Goal: Transaction & Acquisition: Book appointment/travel/reservation

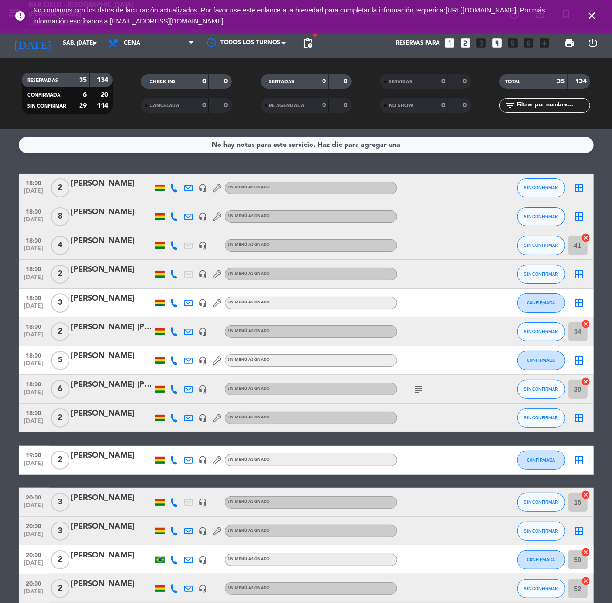
click at [495, 43] on icon "looks_4" at bounding box center [497, 43] width 12 height 12
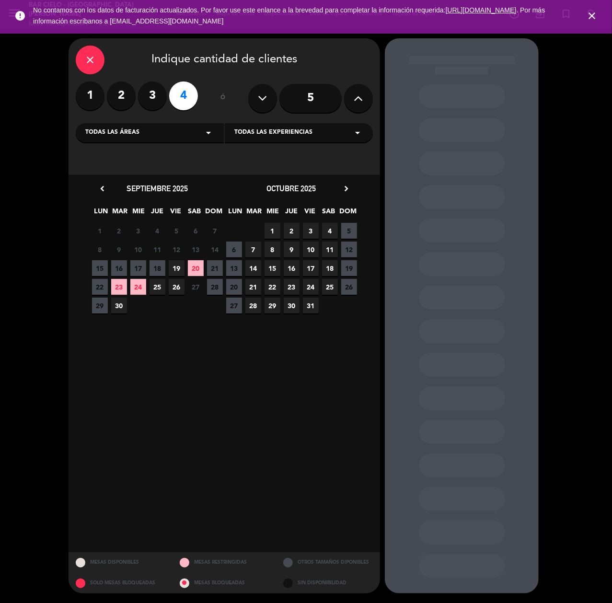
click at [121, 106] on label "2" at bounding box center [121, 95] width 29 height 29
click at [184, 96] on label "4" at bounding box center [183, 95] width 29 height 29
click at [141, 289] on span "24" at bounding box center [138, 287] width 16 height 16
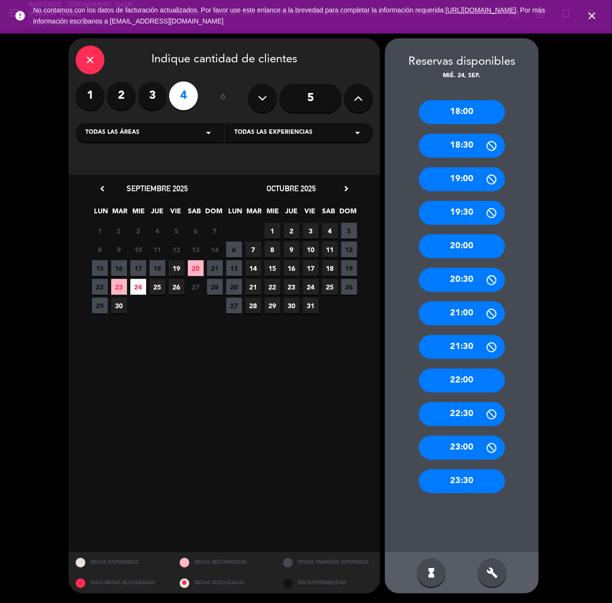
click at [492, 110] on div "18:00" at bounding box center [462, 112] width 86 height 24
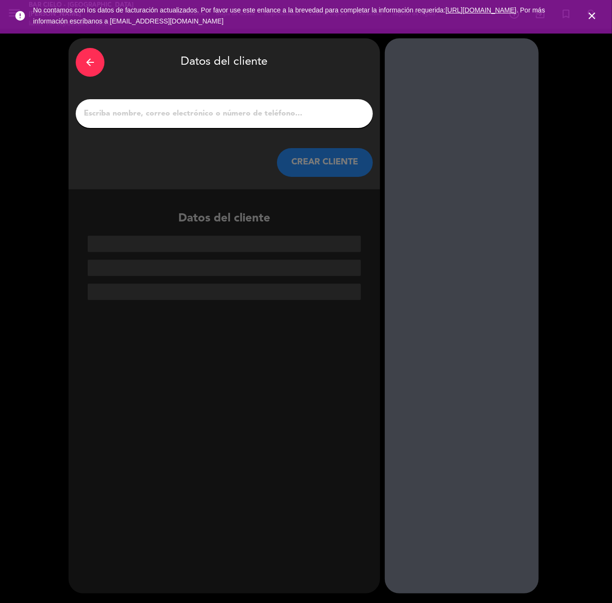
click at [321, 116] on input "1" at bounding box center [224, 113] width 283 height 13
paste input "[PERSON_NAME]"
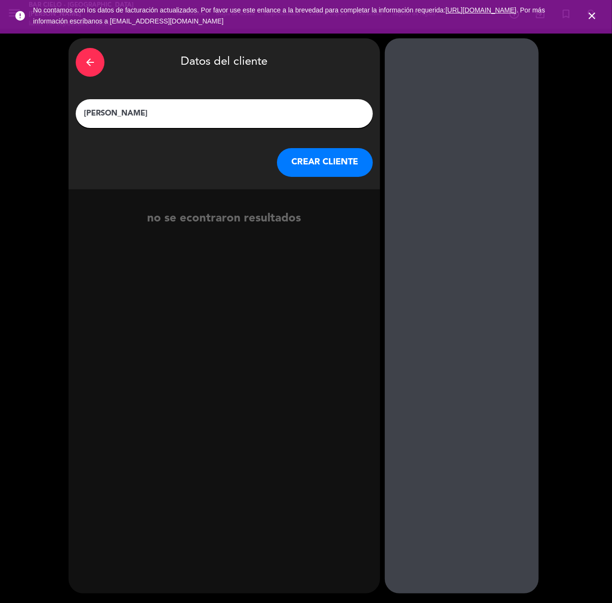
type input "[PERSON_NAME]"
click at [332, 152] on button "CREAR CLIENTE" at bounding box center [325, 162] width 96 height 29
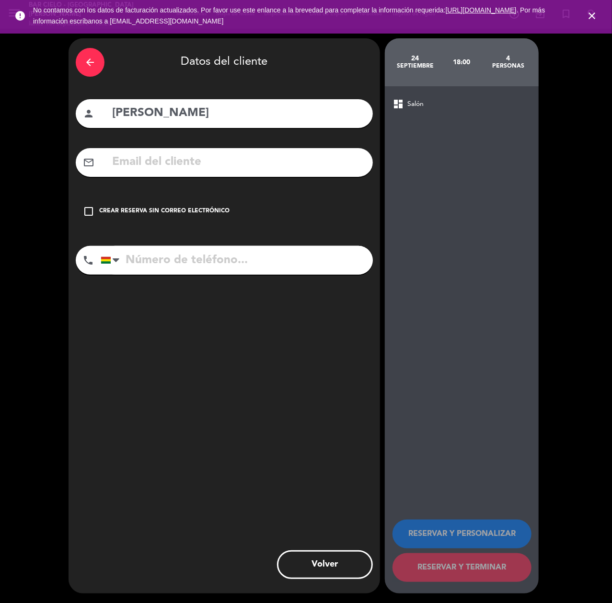
click at [243, 271] on input "tel" at bounding box center [237, 260] width 272 height 29
paste input "6906 8707"
type input "6906 8707"
click at [195, 202] on div "check_box_outline_blank Crear reserva sin correo electrónico" at bounding box center [224, 211] width 297 height 29
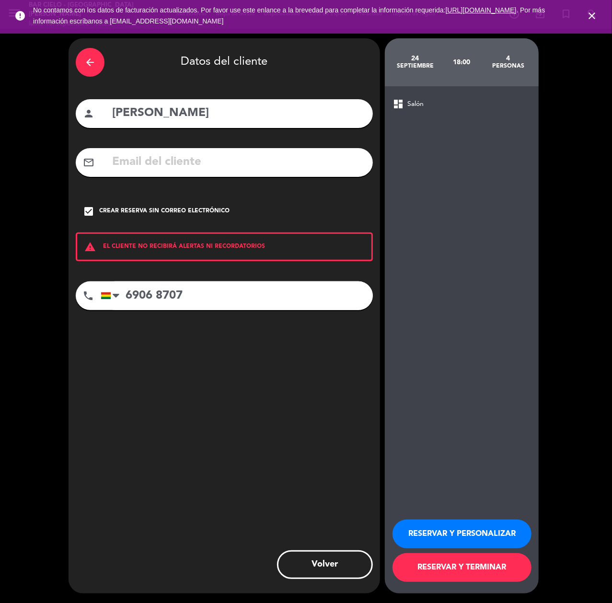
click at [476, 520] on button "RESERVAR Y PERSONALIZAR" at bounding box center [462, 534] width 139 height 29
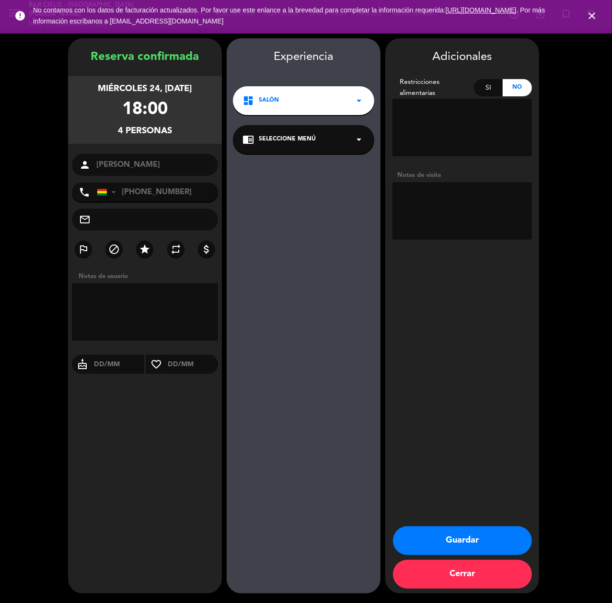
click at [493, 530] on button "Guardar" at bounding box center [462, 540] width 139 height 29
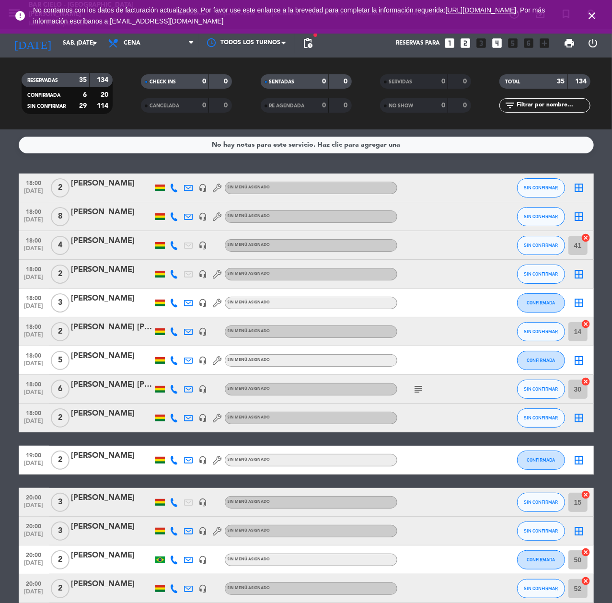
click at [498, 43] on icon "looks_4" at bounding box center [497, 43] width 12 height 12
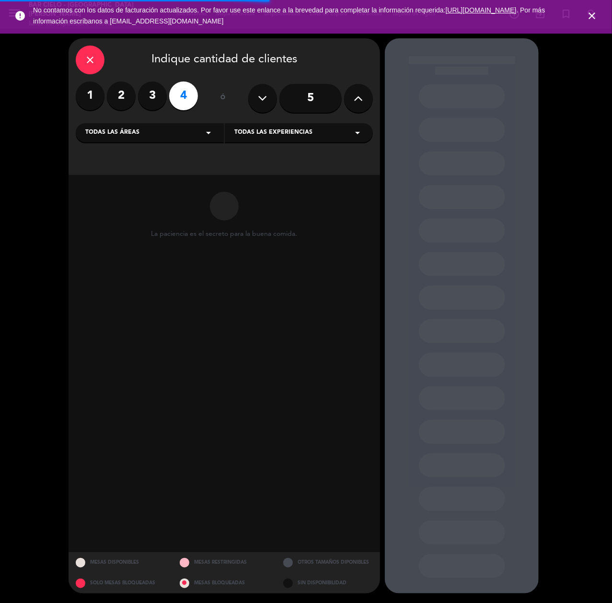
click at [357, 92] on icon at bounding box center [358, 98] width 9 height 14
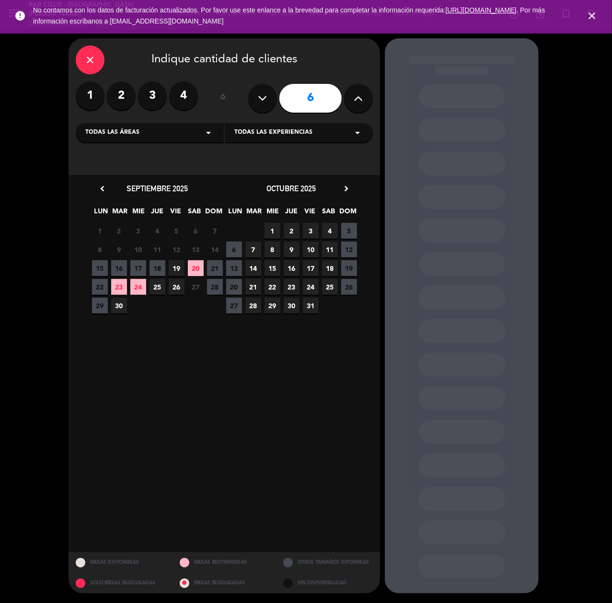
click at [180, 271] on span "19" at bounding box center [177, 268] width 16 height 16
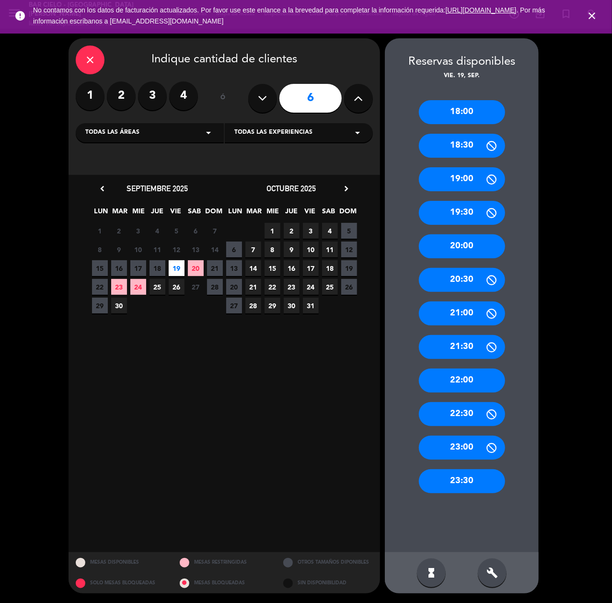
click at [467, 485] on div "23:30" at bounding box center [462, 481] width 86 height 24
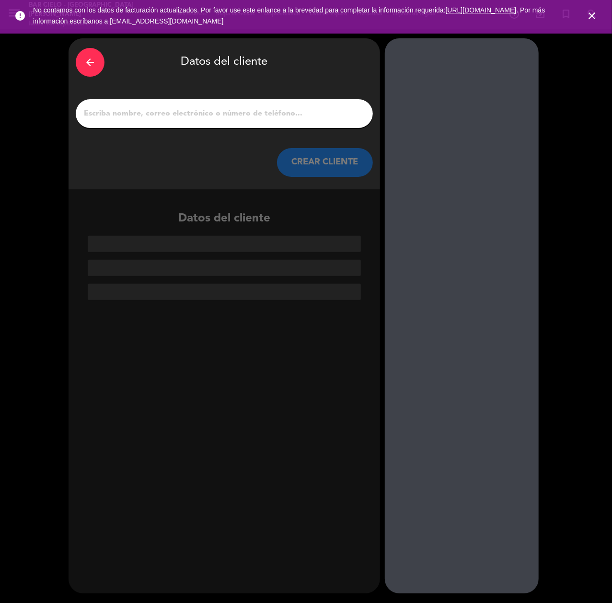
click at [238, 113] on input "1" at bounding box center [224, 113] width 283 height 13
paste input "Carolina del campo"
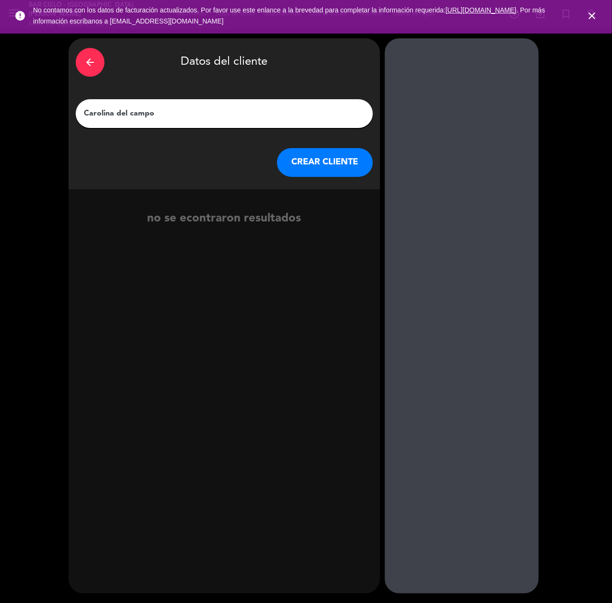
type input "Carolina del campo"
click at [328, 173] on button "CREAR CLIENTE" at bounding box center [325, 162] width 96 height 29
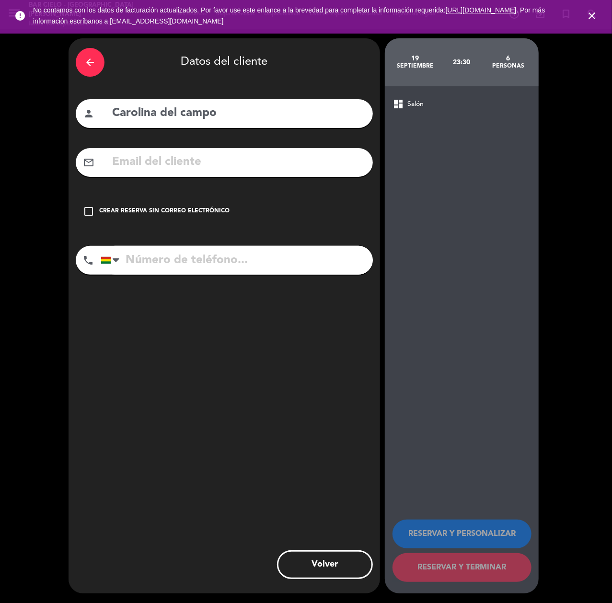
click at [106, 220] on div "check_box_outline_blank Crear reserva sin correo electrónico" at bounding box center [224, 211] width 297 height 29
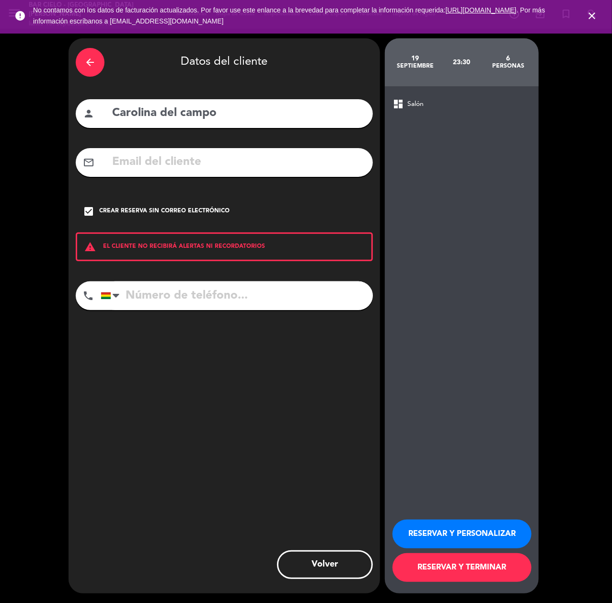
click at [171, 287] on input "tel" at bounding box center [237, 295] width 272 height 29
type input "70386773"
click at [457, 526] on button "RESERVAR Y PERSONALIZAR" at bounding box center [462, 534] width 139 height 29
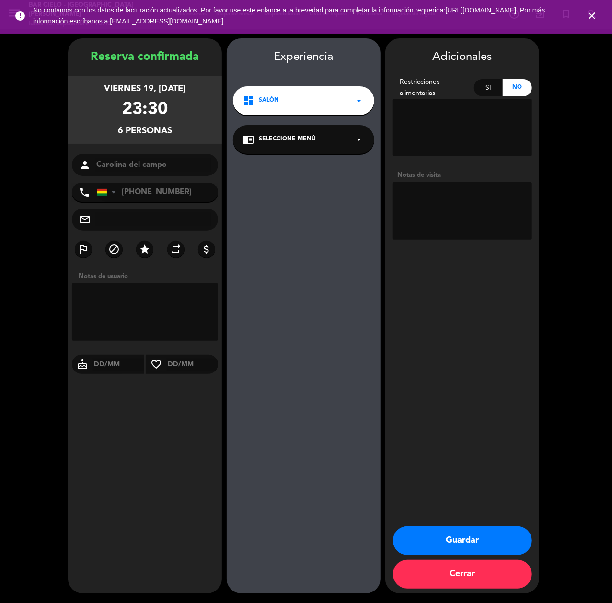
click at [466, 541] on button "Guardar" at bounding box center [462, 540] width 139 height 29
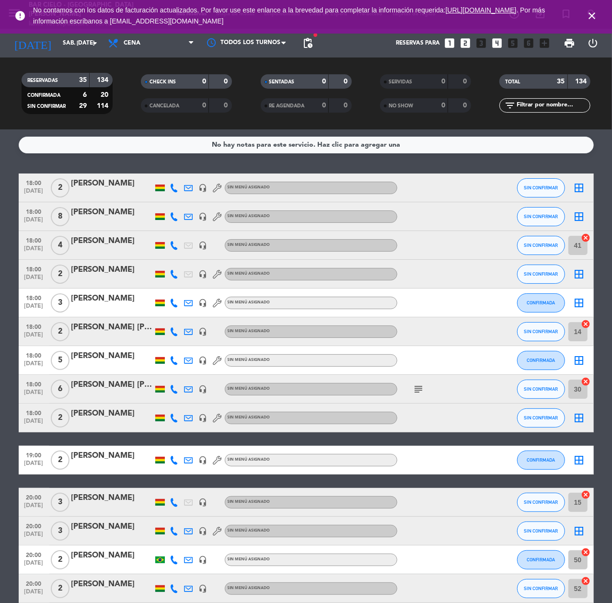
click at [499, 47] on icon "looks_4" at bounding box center [497, 43] width 12 height 12
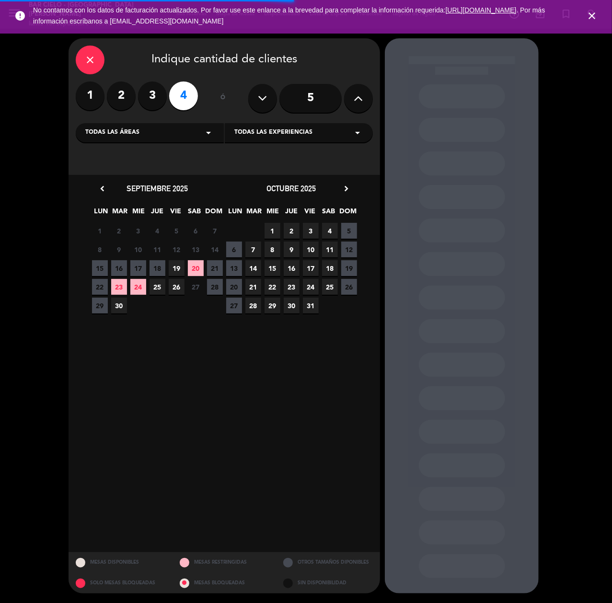
click at [129, 102] on label "2" at bounding box center [121, 95] width 29 height 29
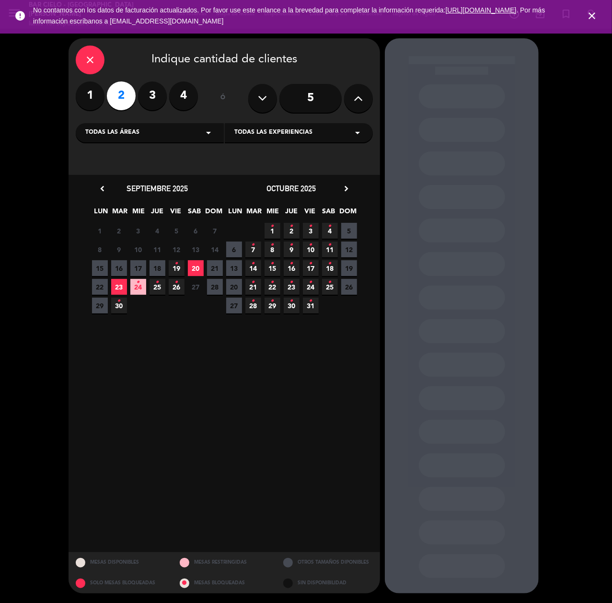
click at [199, 267] on span "20" at bounding box center [196, 268] width 16 height 16
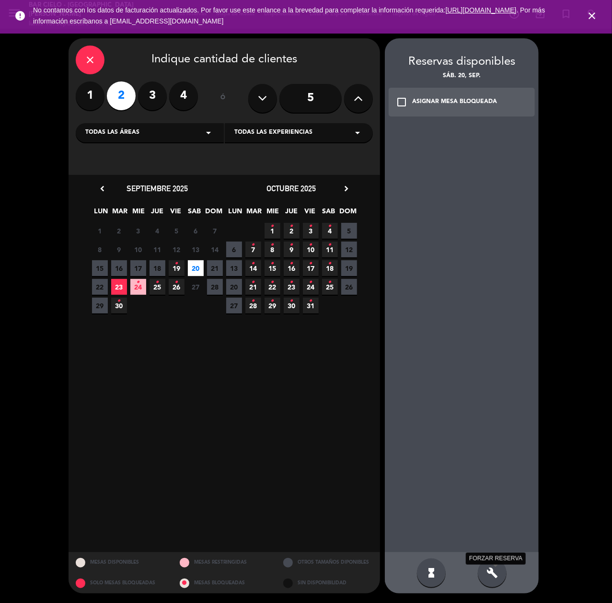
click at [497, 578] on icon "build" at bounding box center [492, 573] width 12 height 12
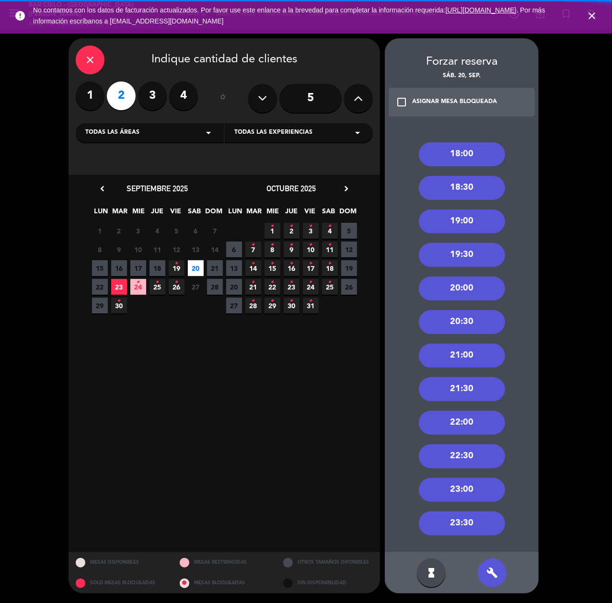
click at [474, 526] on div "23:30" at bounding box center [462, 523] width 86 height 24
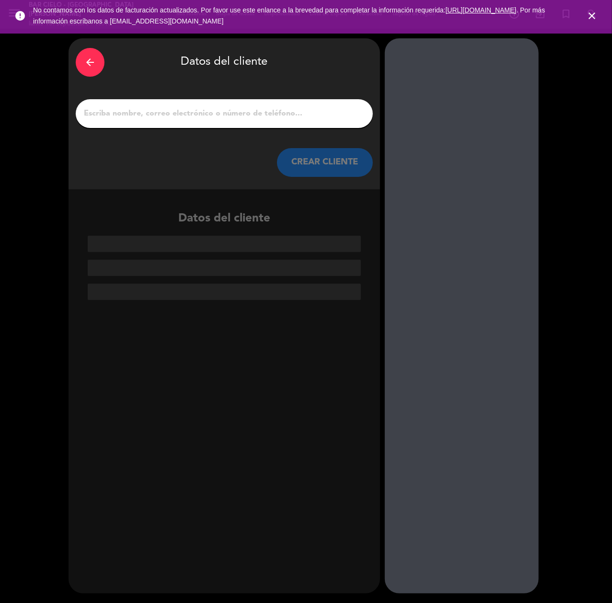
click at [158, 112] on input "1" at bounding box center [224, 113] width 283 height 13
paste input "[PERSON_NAME] [PERSON_NAME]"
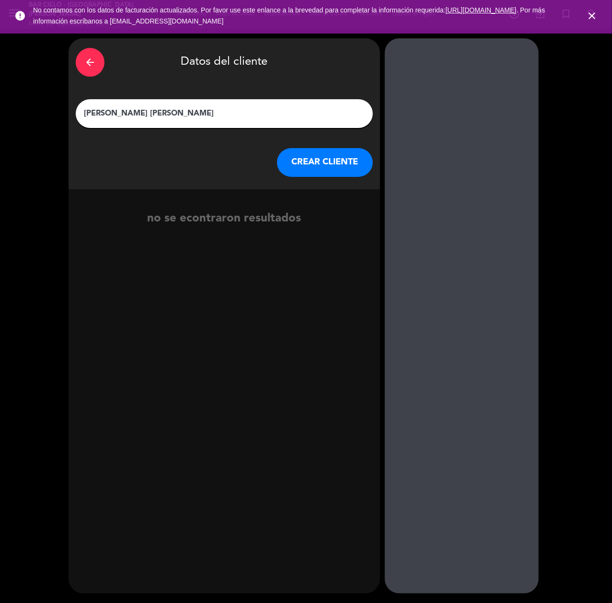
type input "[PERSON_NAME] [PERSON_NAME]"
click at [307, 178] on div "arrow_back Datos del cliente [PERSON_NAME] [PERSON_NAME] [PERSON_NAME] CLIENTE" at bounding box center [225, 113] width 312 height 151
click at [298, 166] on button "CREAR CLIENTE" at bounding box center [325, 162] width 96 height 29
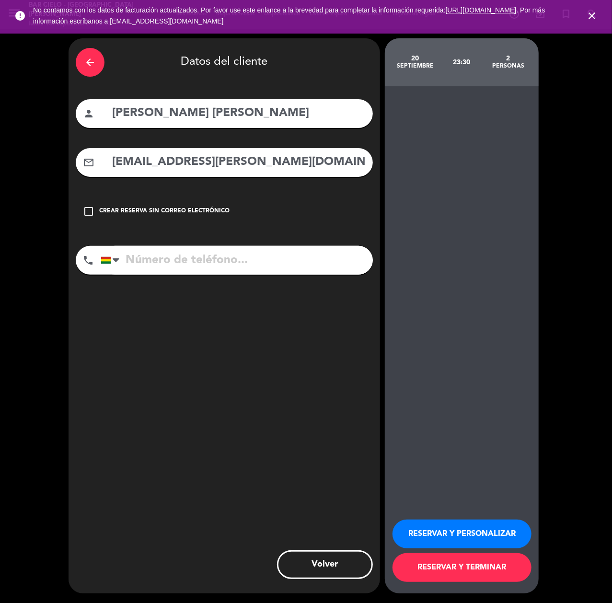
type input "[EMAIL_ADDRESS][PERSON_NAME][DOMAIN_NAME]"
click at [170, 251] on input "tel" at bounding box center [237, 260] width 272 height 29
paste input "78592697"
type input "78592697"
click at [498, 524] on button "RESERVAR Y PERSONALIZAR" at bounding box center [462, 534] width 139 height 29
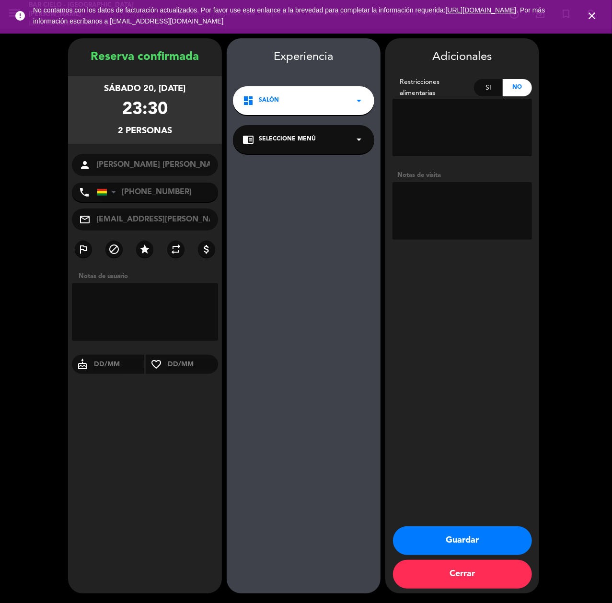
click at [416, 533] on button "Guardar" at bounding box center [462, 540] width 139 height 29
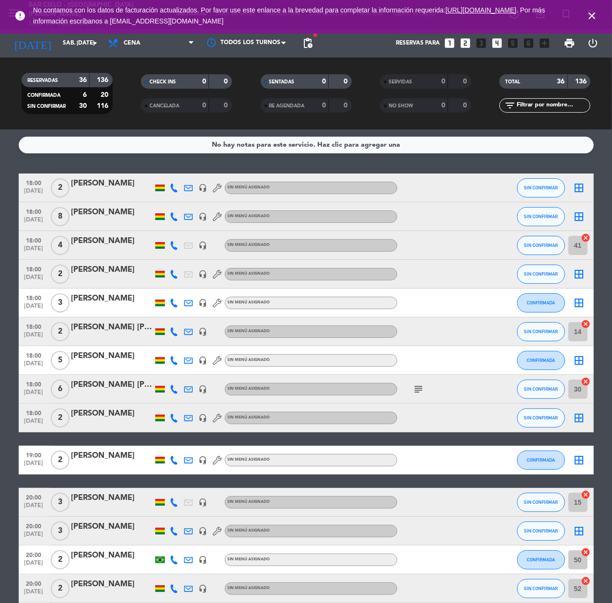
click at [491, 50] on div "Reservas para looks_one looks_two looks_3 looks_4 looks_5 looks_6 add_box" at bounding box center [435, 43] width 237 height 29
click at [493, 42] on icon "looks_4" at bounding box center [497, 43] width 12 height 12
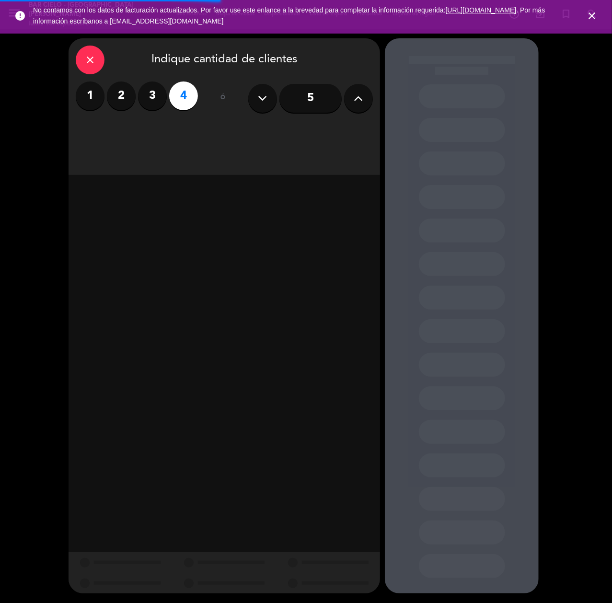
click at [369, 81] on div "5" at bounding box center [310, 98] width 125 height 34
click at [360, 100] on icon at bounding box center [358, 98] width 9 height 14
click at [359, 100] on icon at bounding box center [358, 98] width 9 height 14
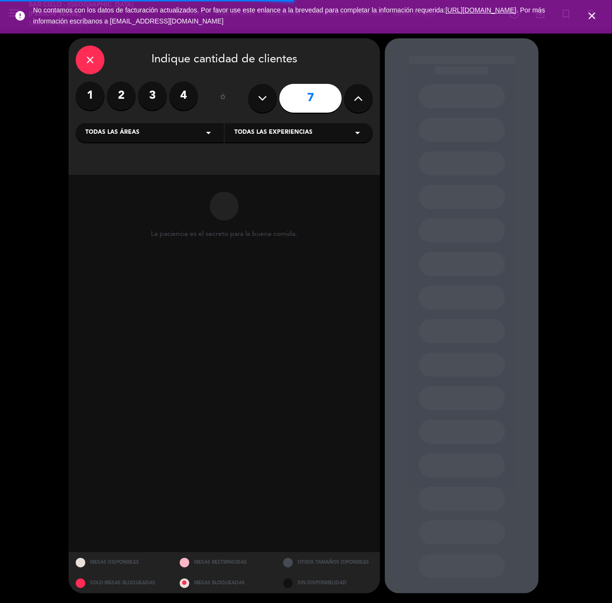
click at [359, 100] on icon at bounding box center [358, 98] width 9 height 14
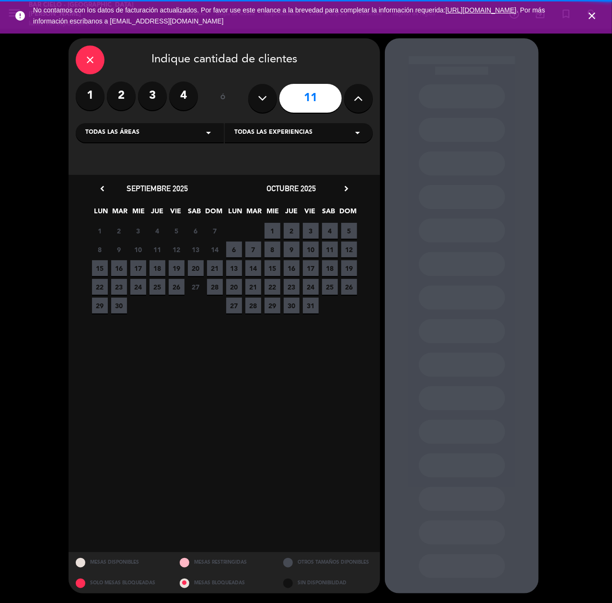
drag, startPoint x: 248, startPoint y: 104, endPoint x: 259, endPoint y: 104, distance: 11.0
click at [248, 104] on div "11" at bounding box center [310, 98] width 125 height 34
click at [260, 104] on icon at bounding box center [262, 98] width 9 height 14
type input "10"
click at [192, 272] on span "20" at bounding box center [196, 268] width 16 height 16
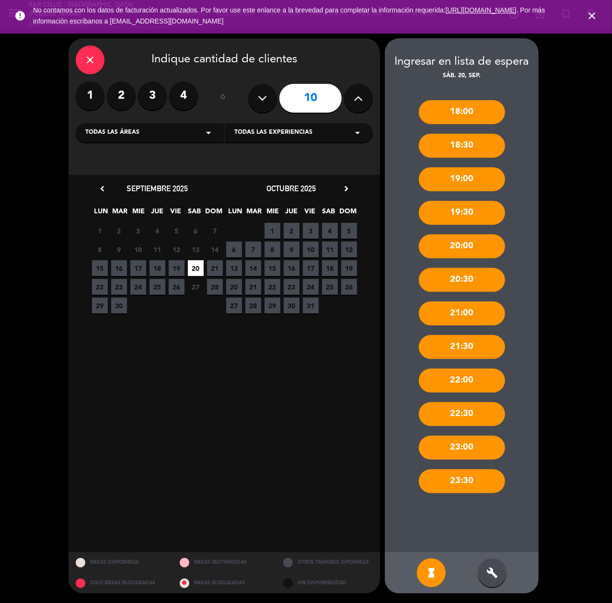
click at [499, 574] on div "build" at bounding box center [492, 572] width 29 height 29
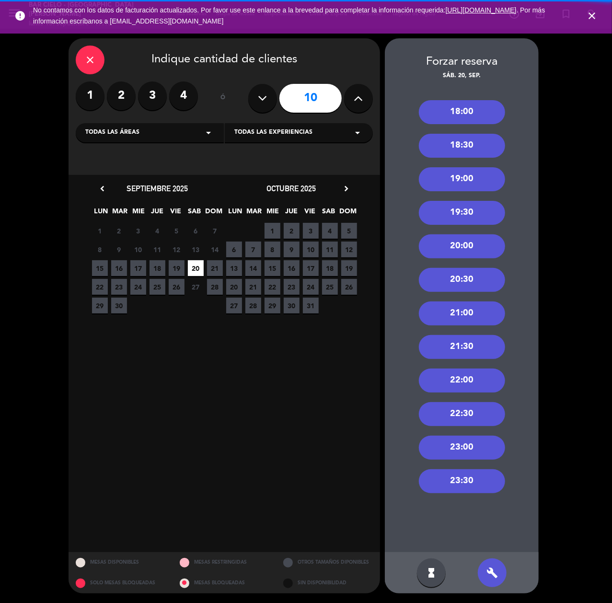
click at [480, 445] on div "23:00" at bounding box center [462, 448] width 86 height 24
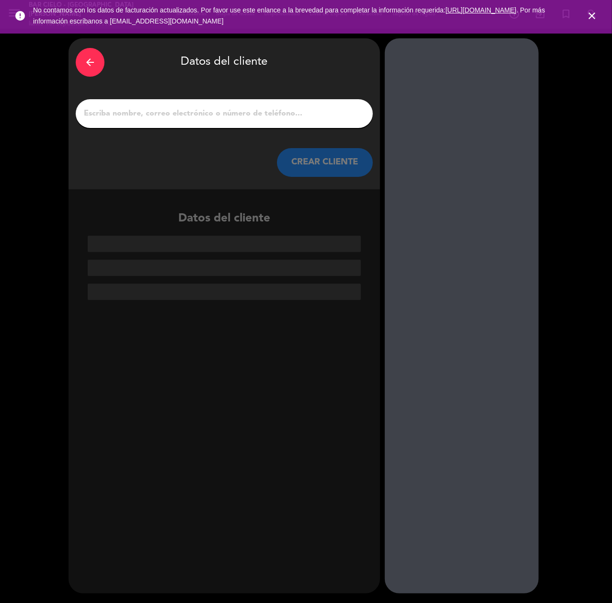
click at [284, 108] on input "1" at bounding box center [224, 113] width 283 height 13
paste input "[PERSON_NAME]"
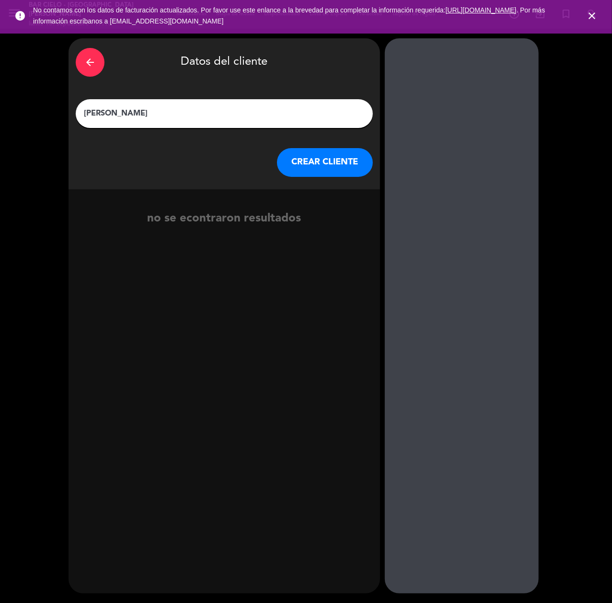
type input "[PERSON_NAME]"
click at [342, 158] on button "CREAR CLIENTE" at bounding box center [325, 162] width 96 height 29
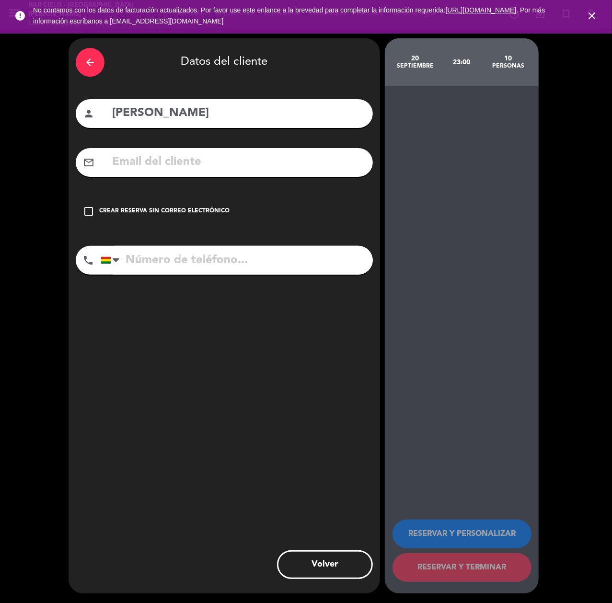
click at [342, 158] on input "text" at bounding box center [238, 162] width 254 height 20
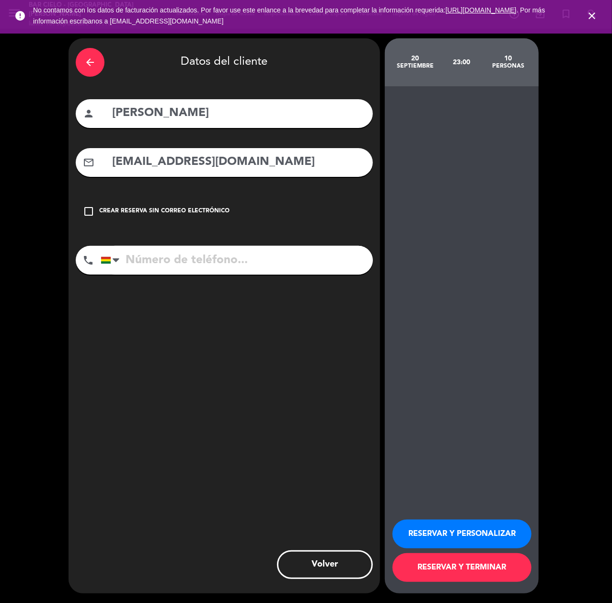
type input "[EMAIL_ADDRESS][DOMAIN_NAME]"
click at [216, 262] on input "tel" at bounding box center [237, 260] width 272 height 29
paste input "70890235"
type input "70890235"
click at [493, 520] on button "RESERVAR Y PERSONALIZAR" at bounding box center [462, 534] width 139 height 29
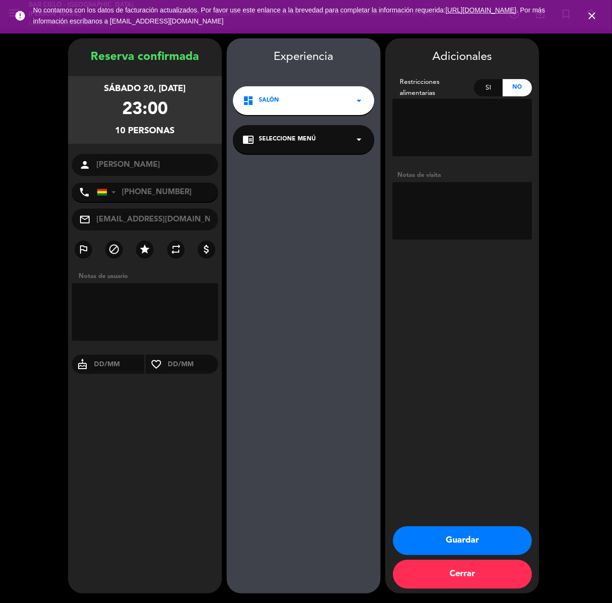
click at [459, 206] on textarea at bounding box center [462, 211] width 139 height 58
type textarea "cumple"
click at [452, 537] on button "Guardar" at bounding box center [462, 540] width 139 height 29
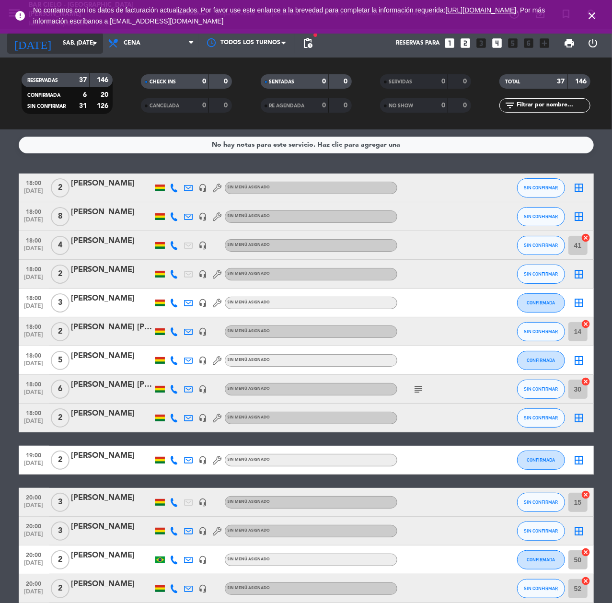
click at [79, 39] on input "sáb. [DATE]" at bounding box center [96, 43] width 76 height 16
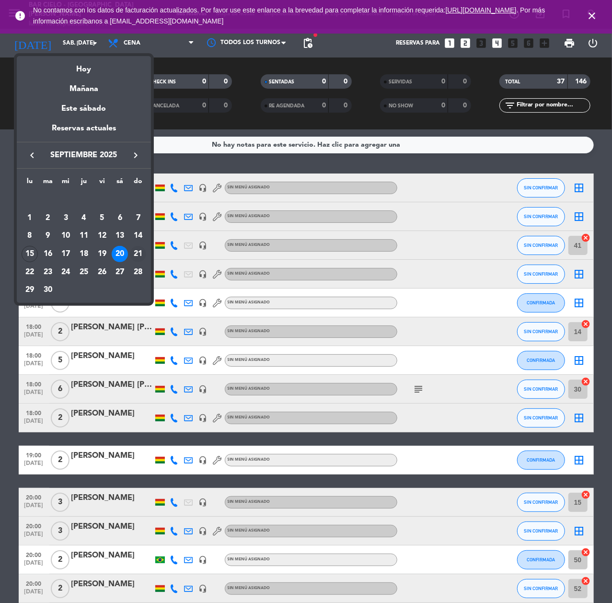
click at [135, 257] on div "21" at bounding box center [138, 254] width 16 height 16
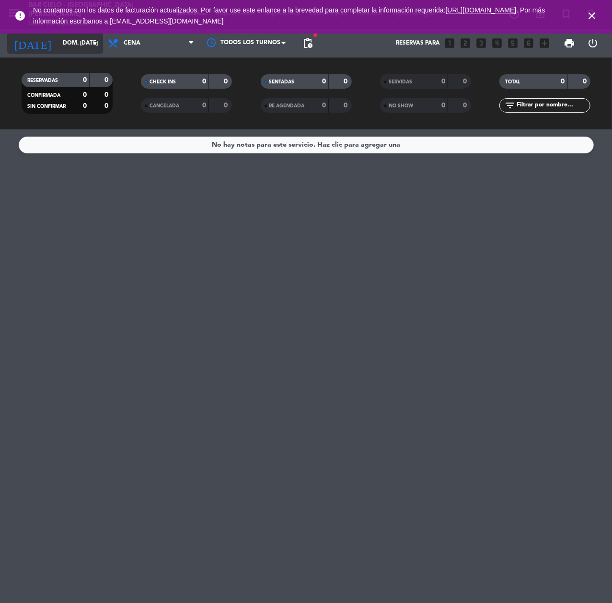
click at [79, 39] on input "dom. [DATE]" at bounding box center [96, 43] width 76 height 16
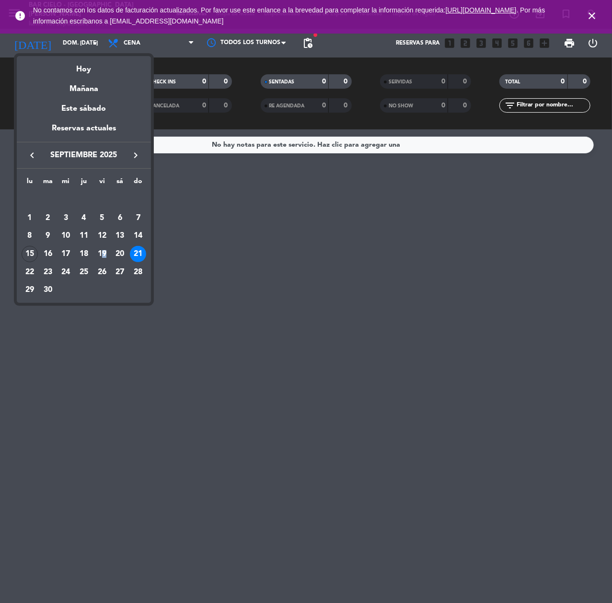
drag, startPoint x: 109, startPoint y: 252, endPoint x: 101, endPoint y: 249, distance: 9.0
click at [102, 249] on div "19" at bounding box center [102, 254] width 16 height 16
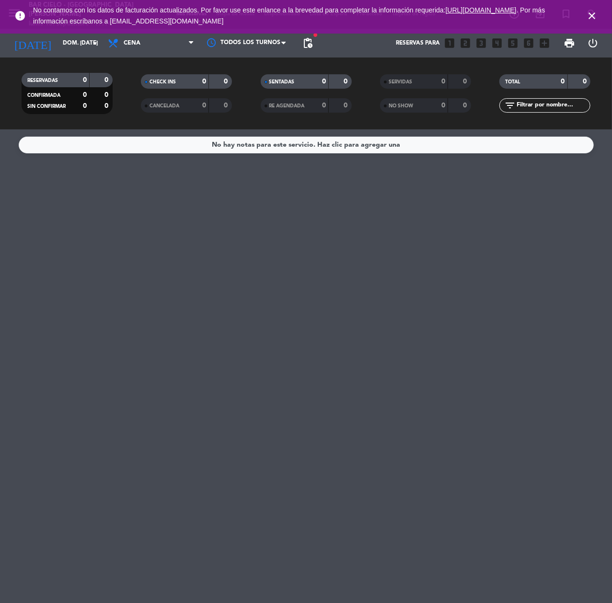
type input "vie. [DATE]"
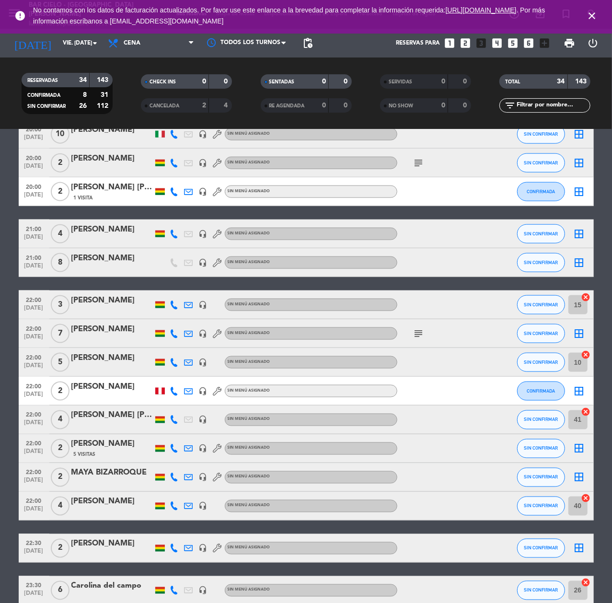
scroll to position [689, 0]
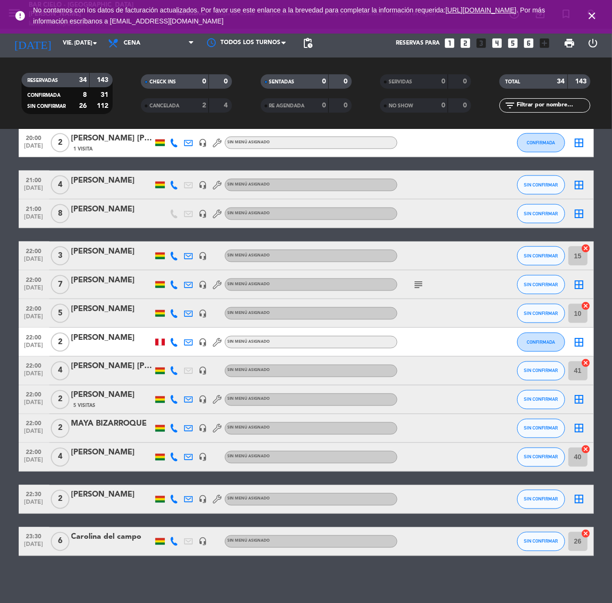
click at [462, 43] on icon "looks_two" at bounding box center [465, 43] width 12 height 12
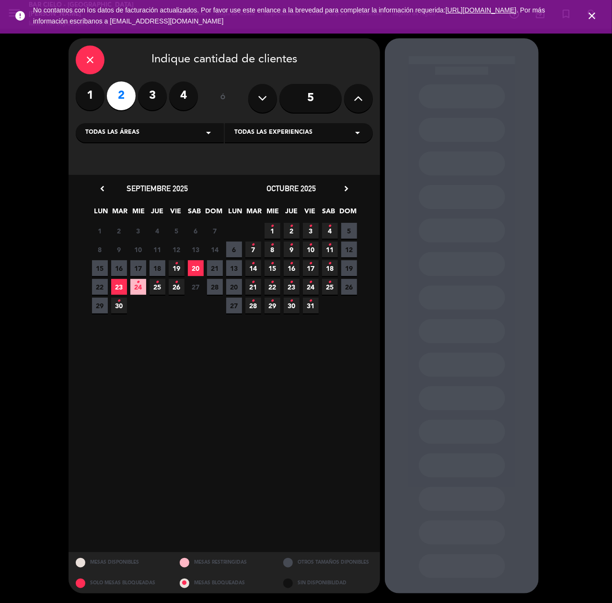
click at [194, 271] on span "20" at bounding box center [196, 268] width 16 height 16
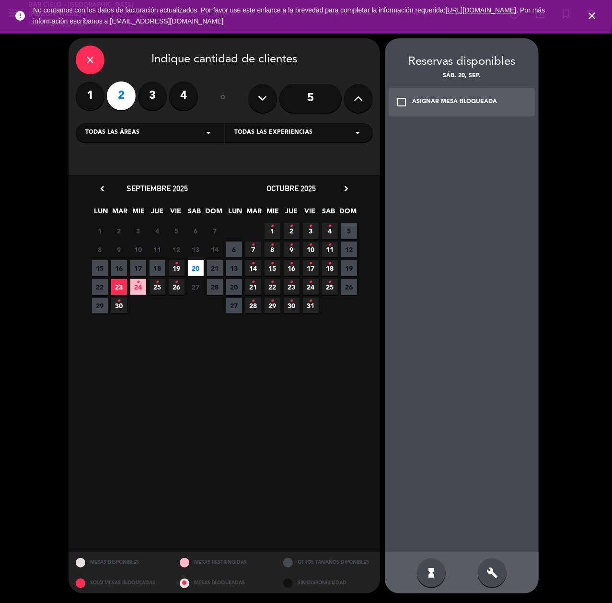
click at [485, 582] on div "build" at bounding box center [492, 572] width 29 height 29
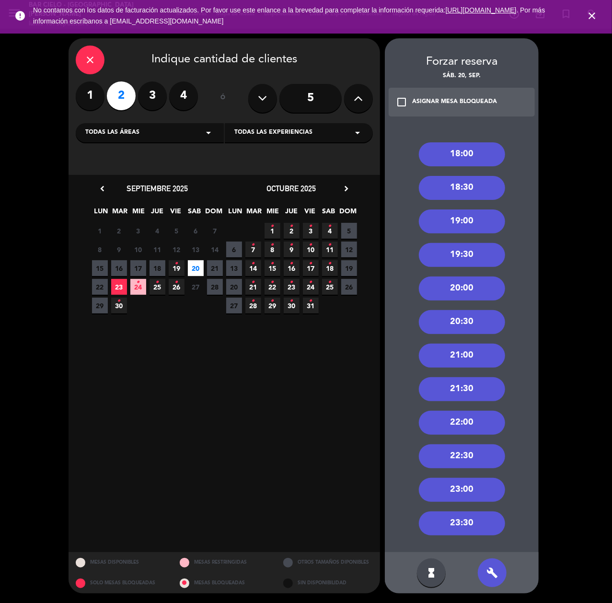
click at [489, 532] on div "23:30" at bounding box center [462, 523] width 86 height 24
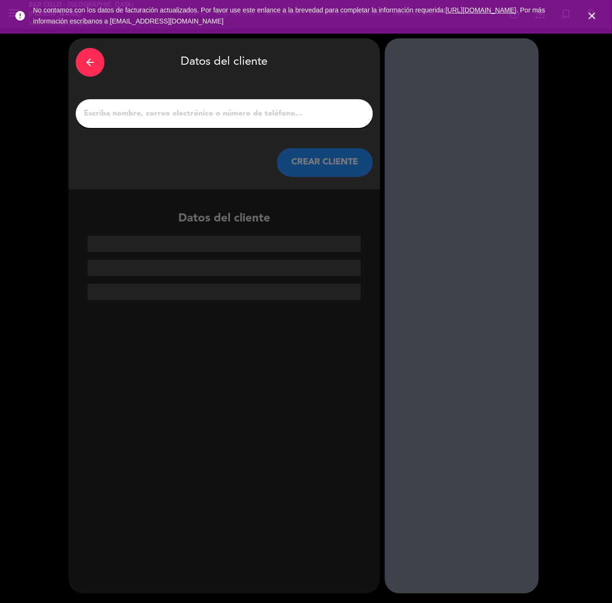
click at [231, 121] on div at bounding box center [224, 113] width 297 height 29
click at [233, 112] on input "1" at bounding box center [224, 113] width 283 height 13
paste input "[PERSON_NAME]"
click at [178, 114] on input "1" at bounding box center [224, 113] width 283 height 13
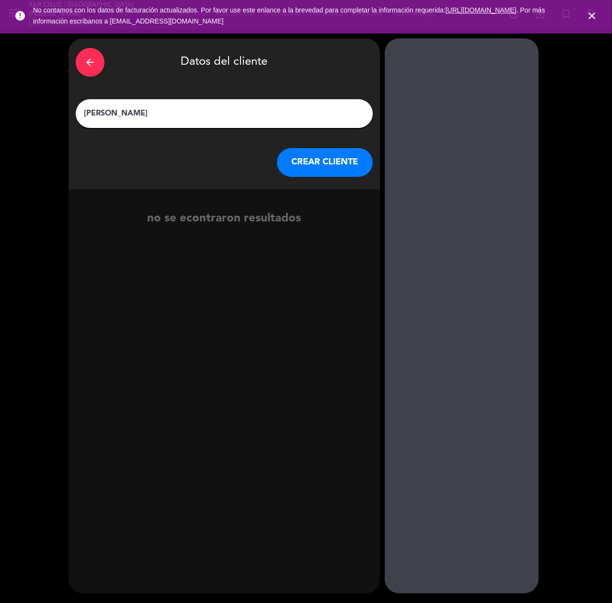
type input "[PERSON_NAME]"
click at [300, 158] on button "CREAR CLIENTE" at bounding box center [325, 162] width 96 height 29
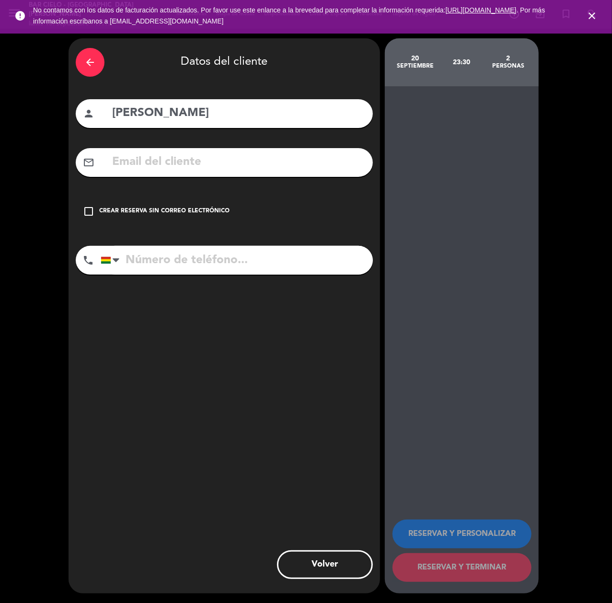
click at [300, 158] on input "text" at bounding box center [238, 162] width 254 height 20
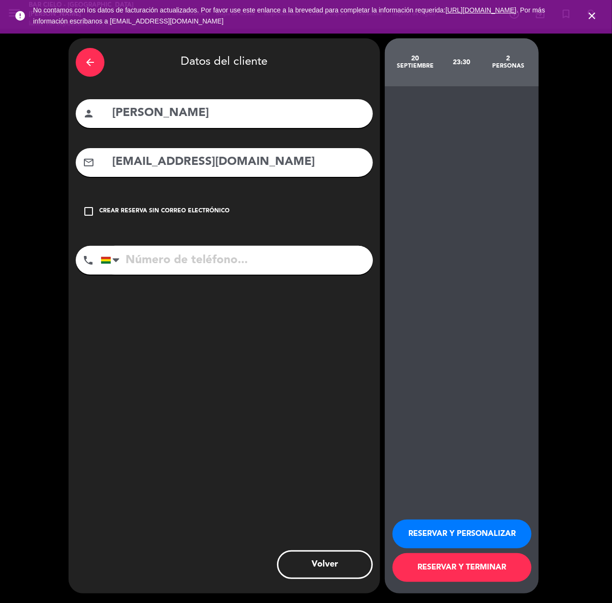
type input "[EMAIL_ADDRESS][DOMAIN_NAME]"
drag, startPoint x: 265, startPoint y: 243, endPoint x: 265, endPoint y: 249, distance: 5.8
click at [265, 243] on div "arrow_back Datos del cliente person [PERSON_NAME] mail_outline [EMAIL_ADDRESS][…" at bounding box center [225, 315] width 312 height 555
click at [262, 257] on input "tel" at bounding box center [237, 260] width 272 height 29
paste input "75580719"
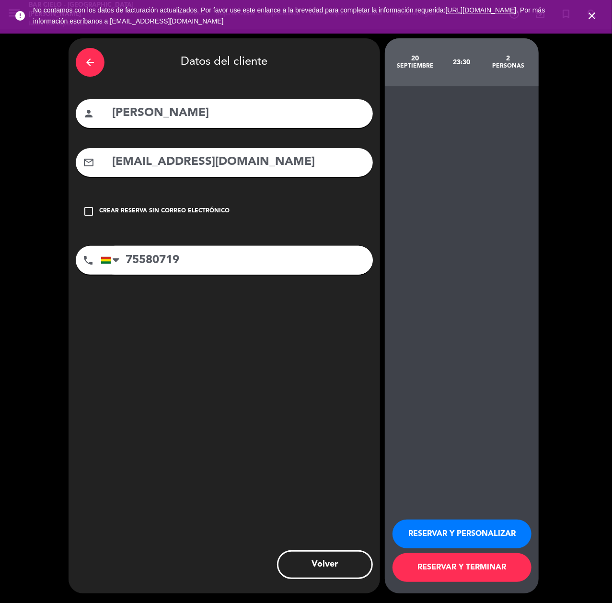
type input "75580719"
click at [472, 523] on button "RESERVAR Y PERSONALIZAR" at bounding box center [462, 534] width 139 height 29
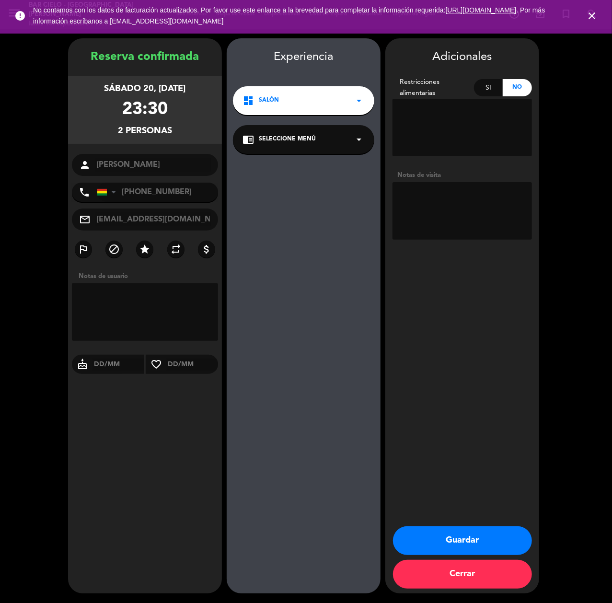
click at [465, 213] on textarea at bounding box center [462, 211] width 139 height 58
click at [457, 570] on button "Cerrar" at bounding box center [462, 574] width 139 height 29
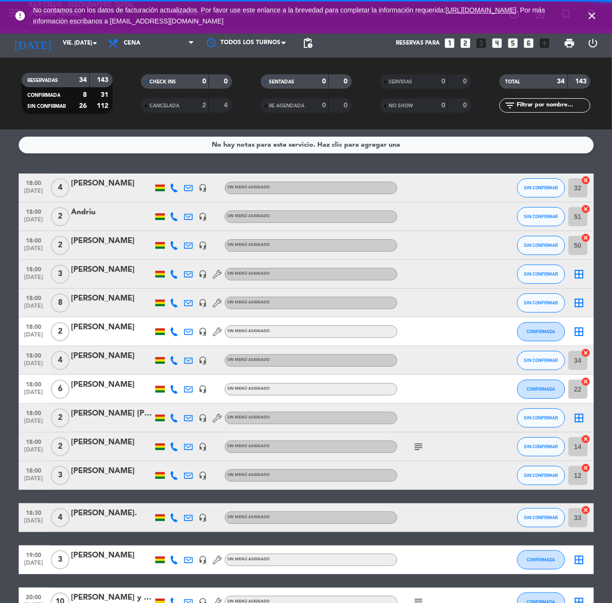
click at [56, 27] on span "No contamos con los datos de facturación actualizados. Por favor use este enlan…" at bounding box center [306, 16] width 546 height 32
click at [63, 40] on input "vie. [DATE]" at bounding box center [96, 43] width 76 height 16
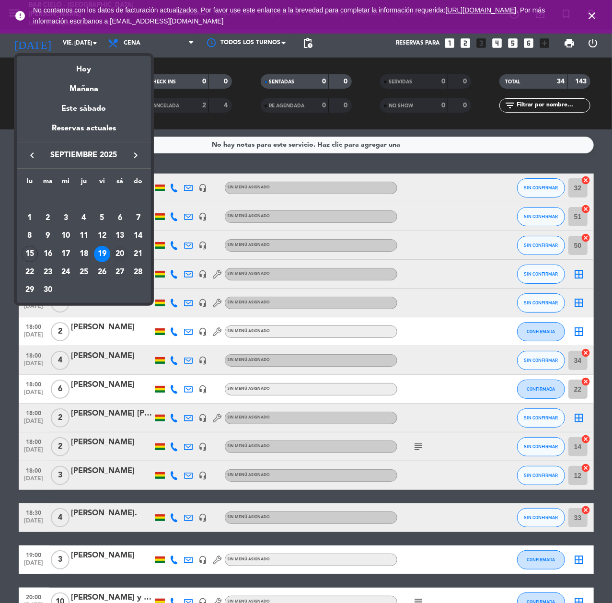
click at [121, 255] on div "20" at bounding box center [120, 254] width 16 height 16
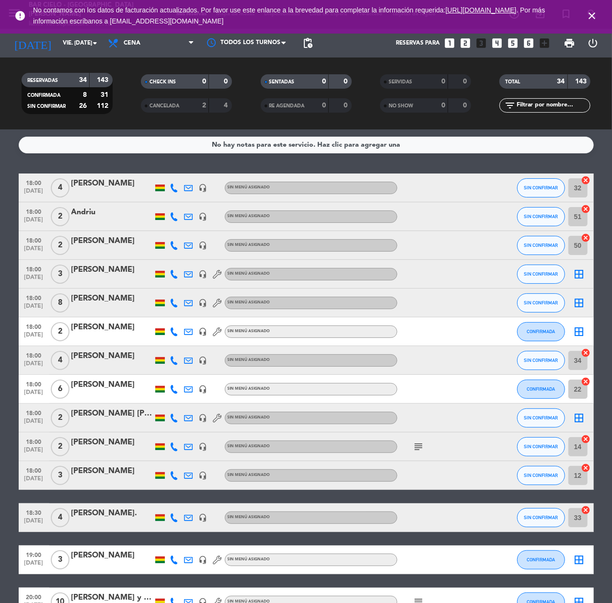
type input "sáb. [DATE]"
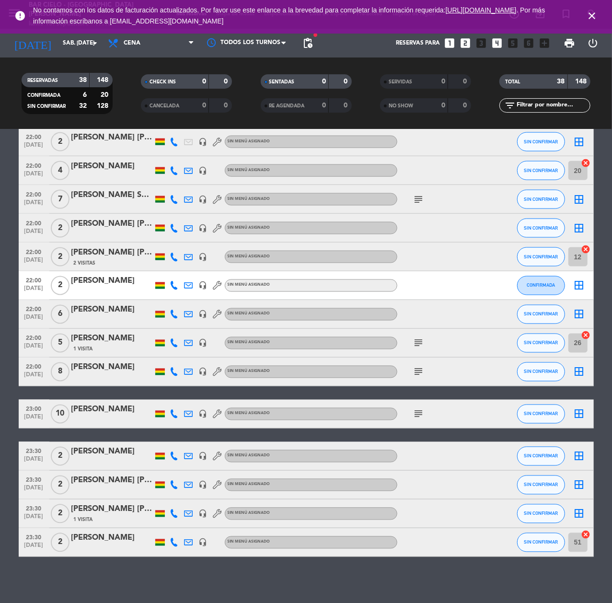
scroll to position [777, 0]
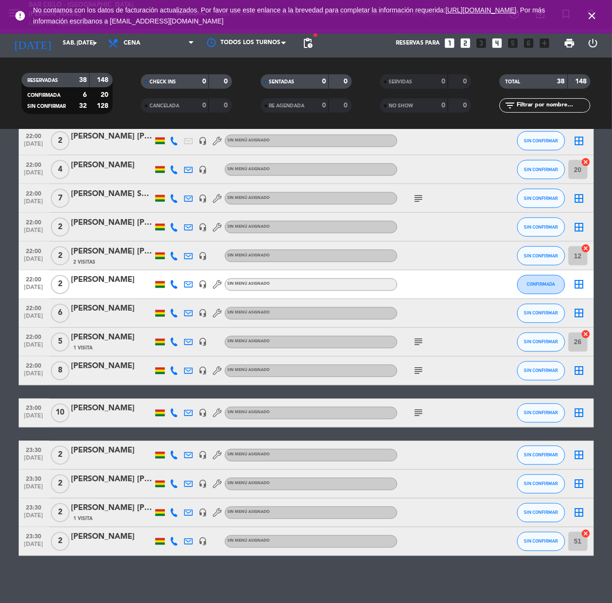
click at [467, 41] on icon "looks_two" at bounding box center [465, 43] width 12 height 12
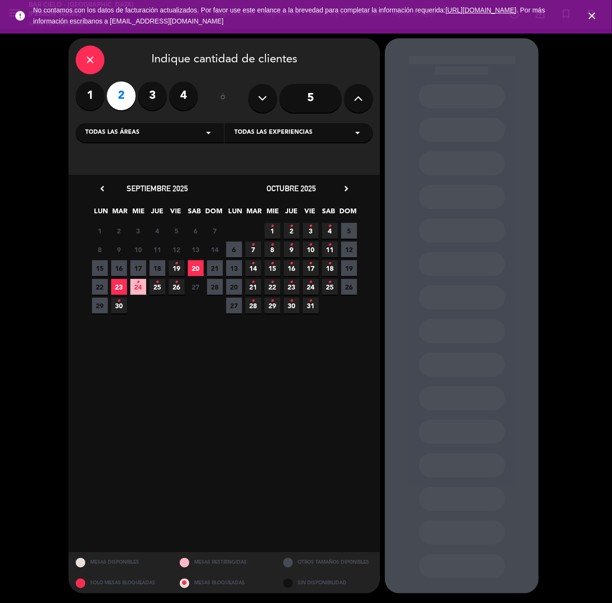
click at [197, 270] on span "20" at bounding box center [196, 268] width 16 height 16
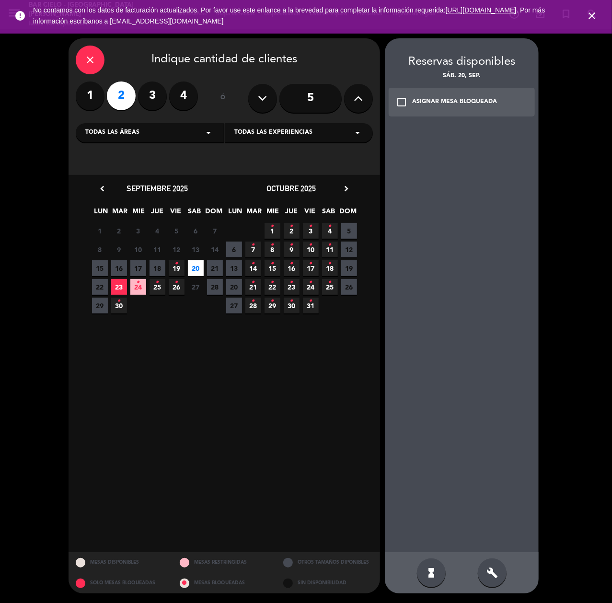
click at [497, 565] on div "build" at bounding box center [492, 572] width 29 height 29
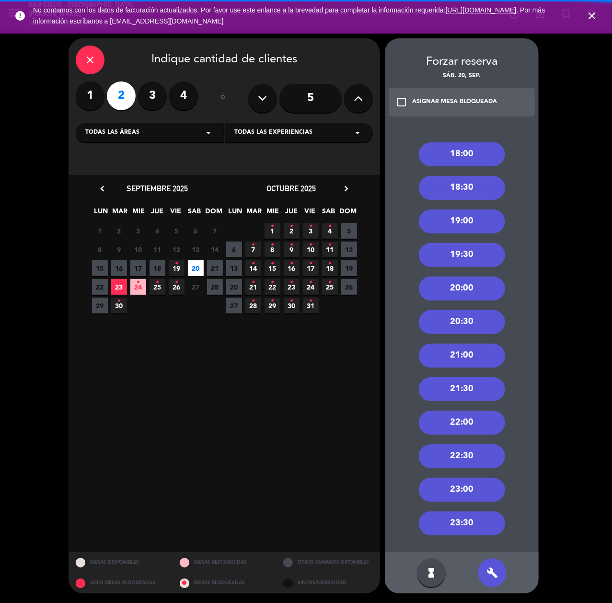
click at [480, 529] on div "23:30" at bounding box center [462, 523] width 86 height 24
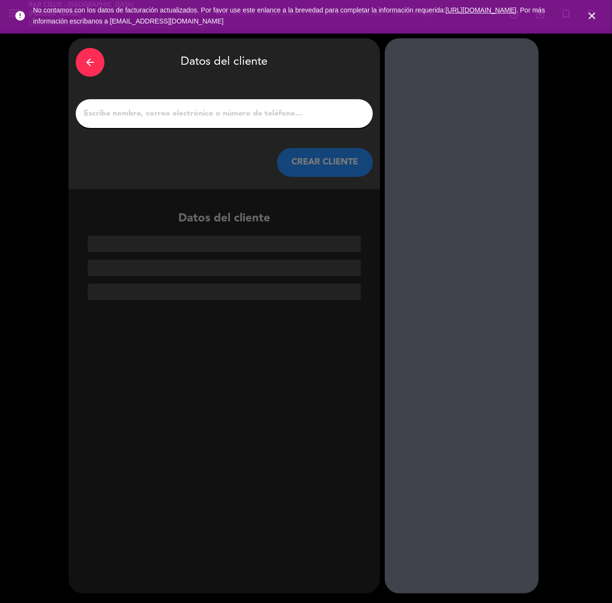
click at [150, 98] on div "arrow_back Datos del cliente CREAR CLIENTE" at bounding box center [225, 113] width 312 height 151
click at [150, 110] on input "1" at bounding box center [224, 113] width 283 height 13
paste input "[PERSON_NAME] [PERSON_NAME]"
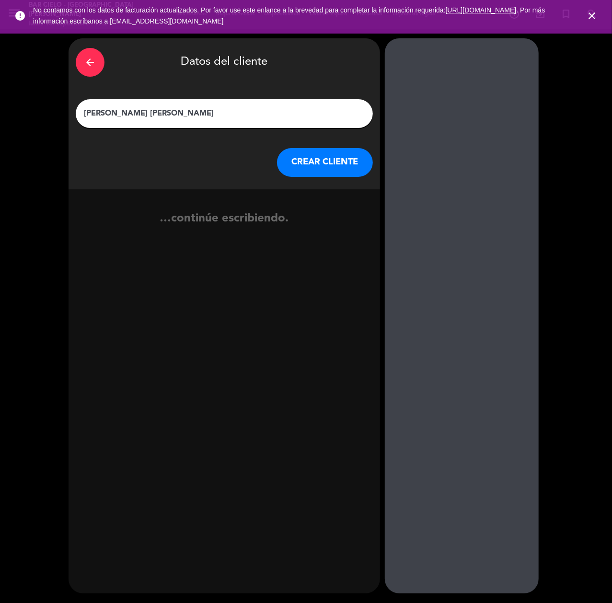
type input "[PERSON_NAME] [PERSON_NAME]"
click at [290, 174] on button "CREAR CLIENTE" at bounding box center [325, 162] width 96 height 29
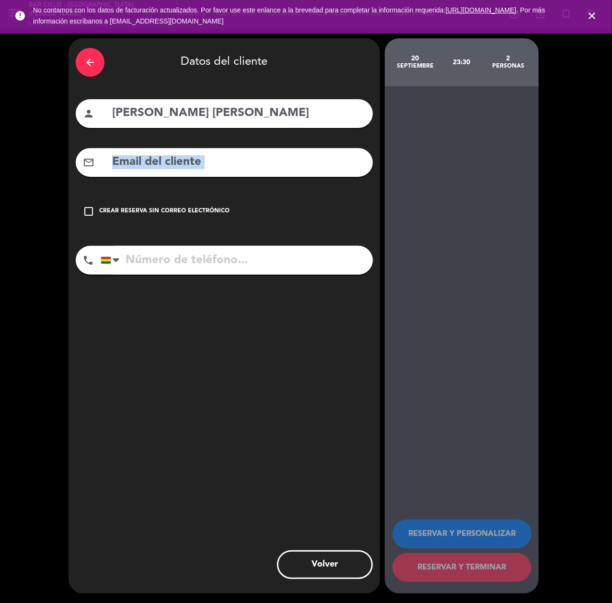
click at [289, 173] on div "mail_outline" at bounding box center [224, 162] width 297 height 29
click at [231, 163] on input "text" at bounding box center [238, 162] width 254 height 20
paste input "[EMAIL_ADDRESS][DOMAIN_NAME]"
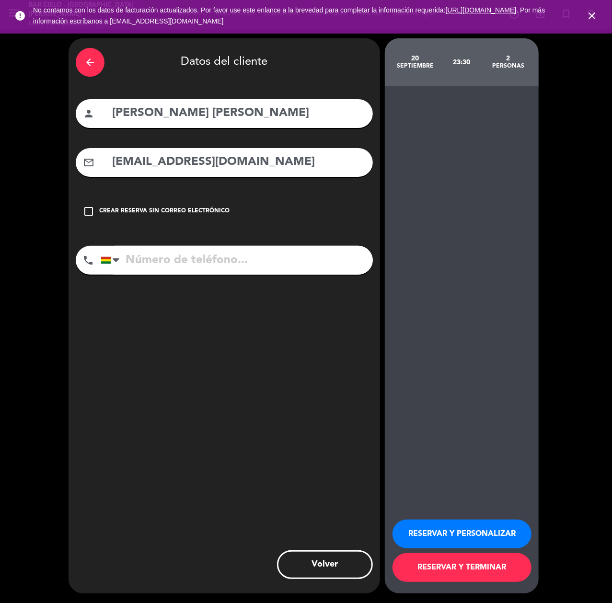
type input "[EMAIL_ADDRESS][DOMAIN_NAME]"
click at [167, 258] on input "tel" at bounding box center [237, 260] width 272 height 29
paste input "75557553"
type input "75557553"
click at [489, 524] on button "RESERVAR Y PERSONALIZAR" at bounding box center [462, 534] width 139 height 29
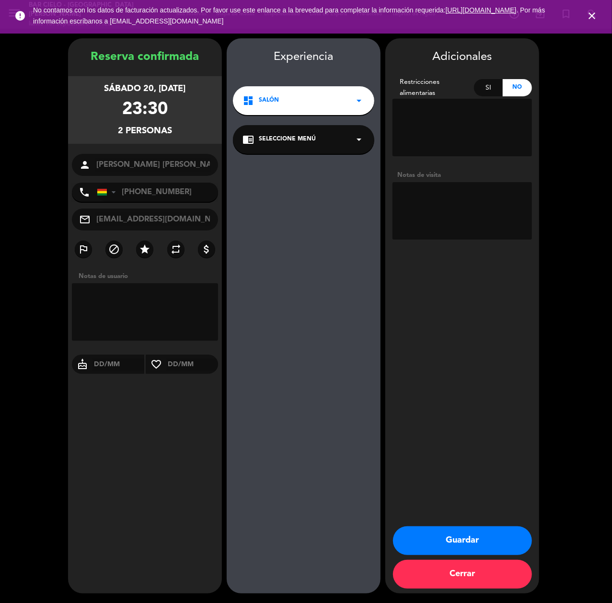
click at [470, 547] on button "Guardar" at bounding box center [462, 540] width 139 height 29
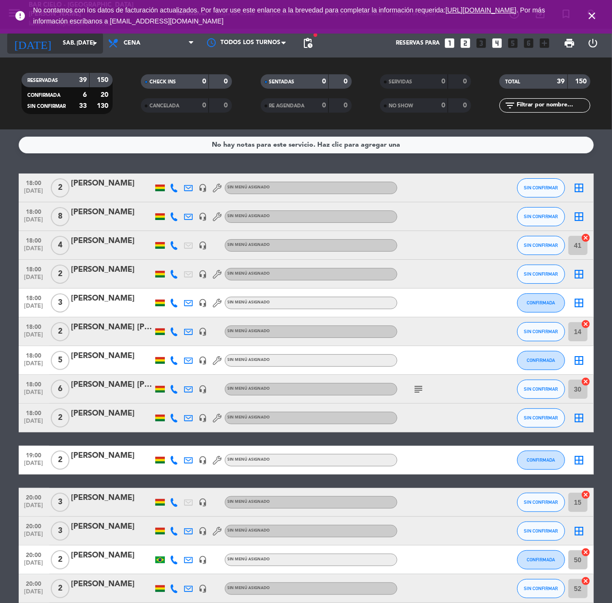
click at [69, 54] on div "[DATE] sáb. [DATE] arrow_drop_down" at bounding box center [55, 43] width 96 height 29
click at [78, 43] on input "sáb. [DATE]" at bounding box center [96, 43] width 76 height 16
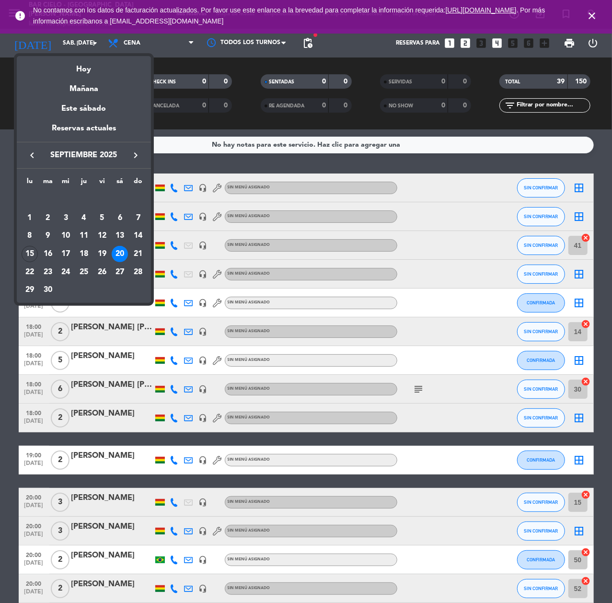
click at [139, 156] on icon "keyboard_arrow_right" at bounding box center [136, 156] width 12 height 12
click at [65, 213] on div "1" at bounding box center [66, 218] width 16 height 16
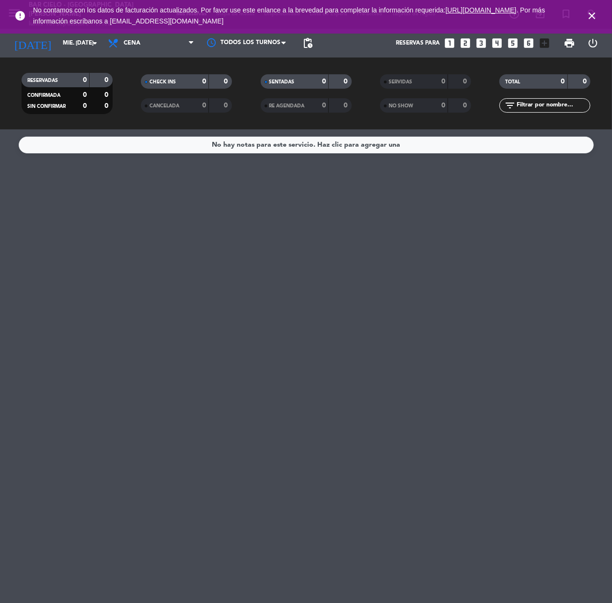
click at [594, 14] on icon "close" at bounding box center [592, 16] width 12 height 12
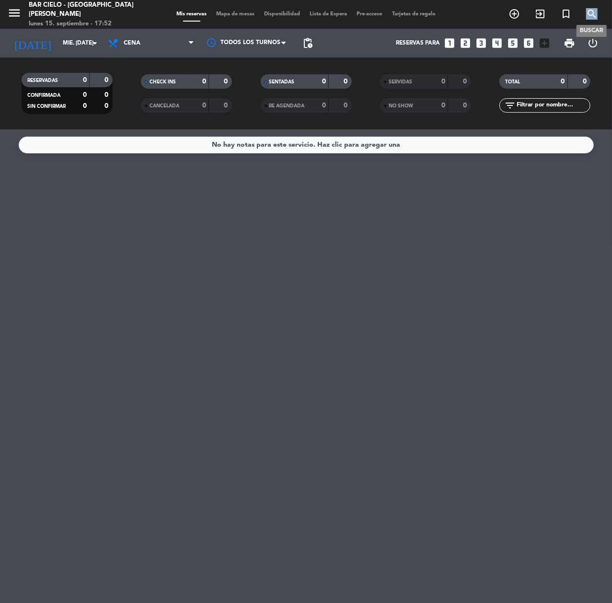
click at [594, 14] on icon "search" at bounding box center [592, 14] width 12 height 12
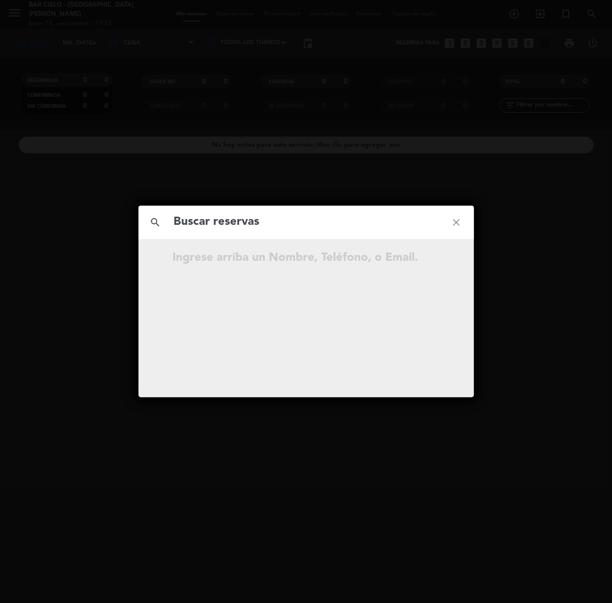
click at [523, 56] on div "search close Ingrese arriba un Nombre, Teléfono, o Email." at bounding box center [306, 301] width 612 height 603
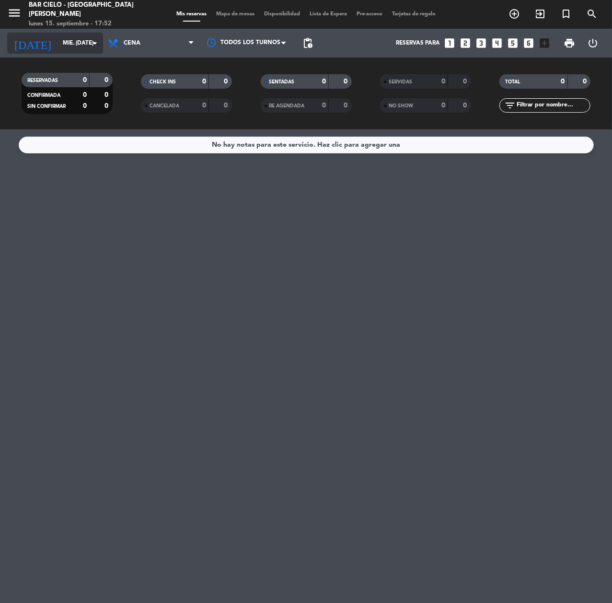
click at [56, 33] on div "[DATE] mié. [DATE] arrow_drop_down" at bounding box center [55, 43] width 96 height 21
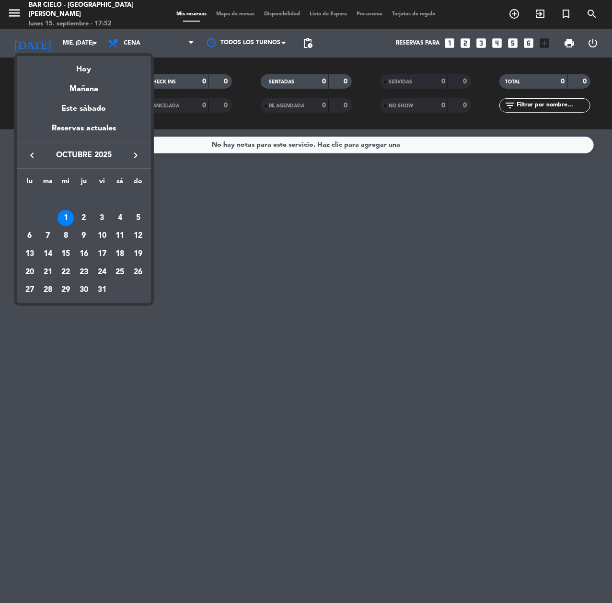
click at [98, 273] on div "24" at bounding box center [102, 272] width 16 height 16
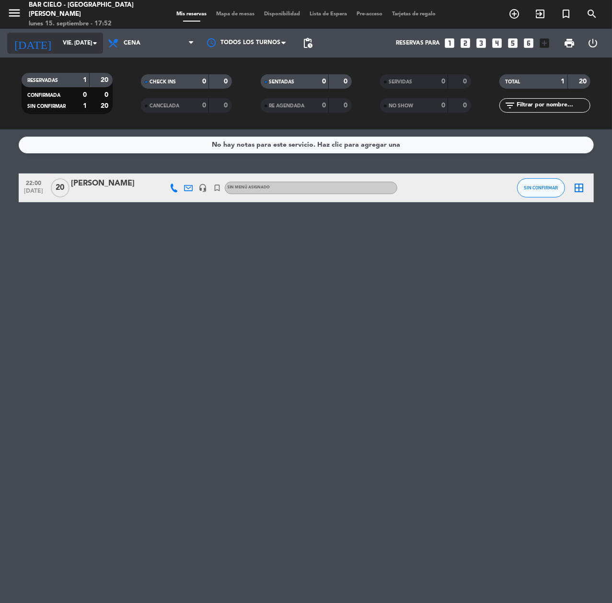
click at [58, 35] on input "vie. [DATE]" at bounding box center [96, 43] width 76 height 16
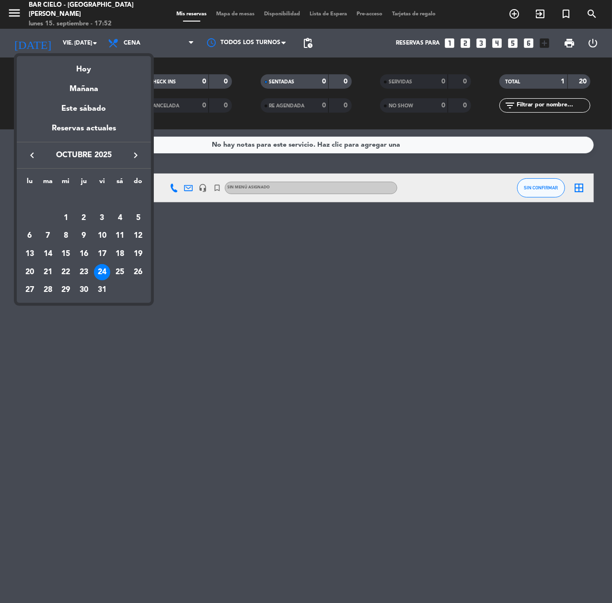
click at [32, 154] on icon "keyboard_arrow_left" at bounding box center [32, 156] width 12 height 12
click at [61, 270] on div "24" at bounding box center [66, 272] width 16 height 16
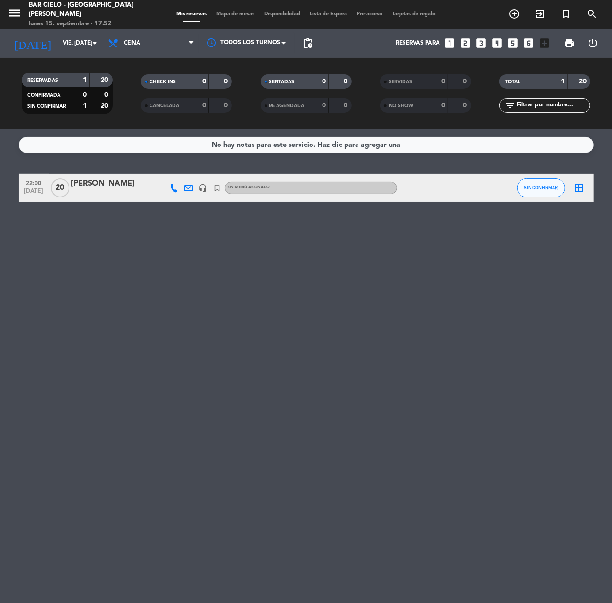
type input "mié. [DATE]"
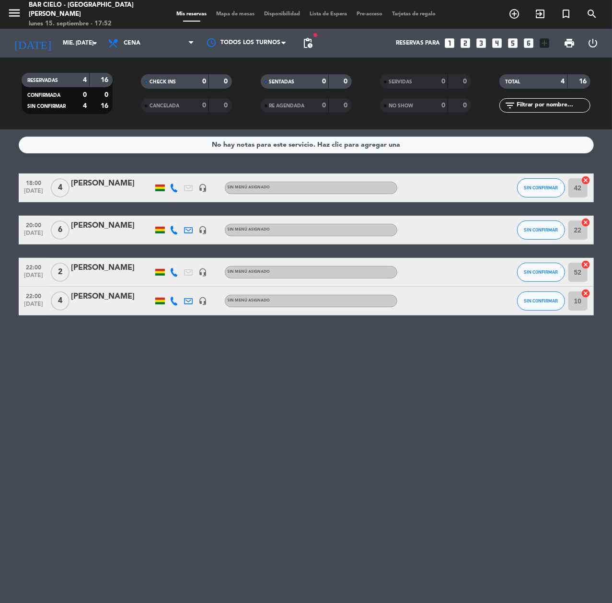
click at [110, 171] on div "No hay notas para este servicio. Haz clic para agregar una 18:00 [DATE] 4 [PERS…" at bounding box center [306, 366] width 612 height 474
click at [109, 184] on div "[PERSON_NAME]" at bounding box center [111, 183] width 81 height 12
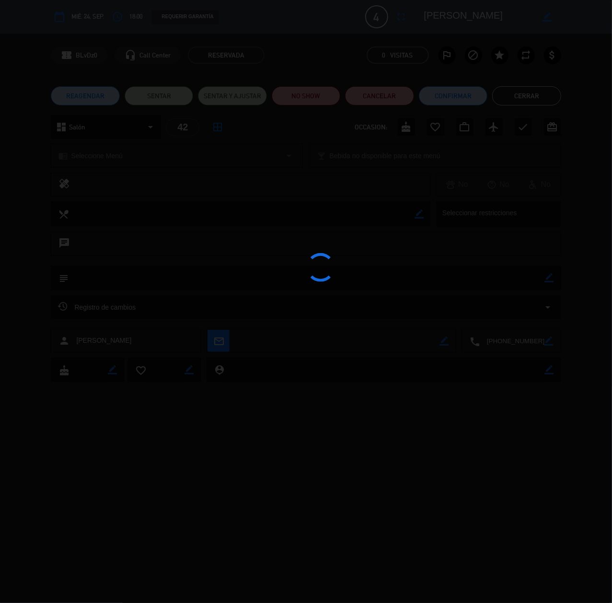
click at [64, 104] on div at bounding box center [306, 301] width 612 height 603
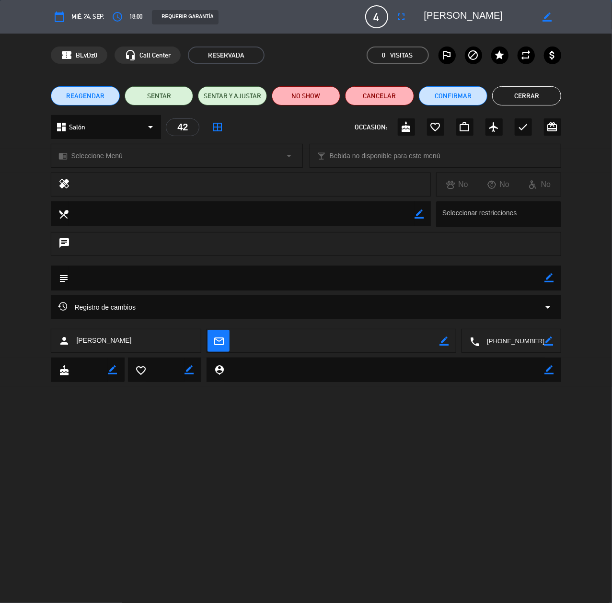
click at [68, 100] on span "REAGENDAR" at bounding box center [85, 96] width 38 height 10
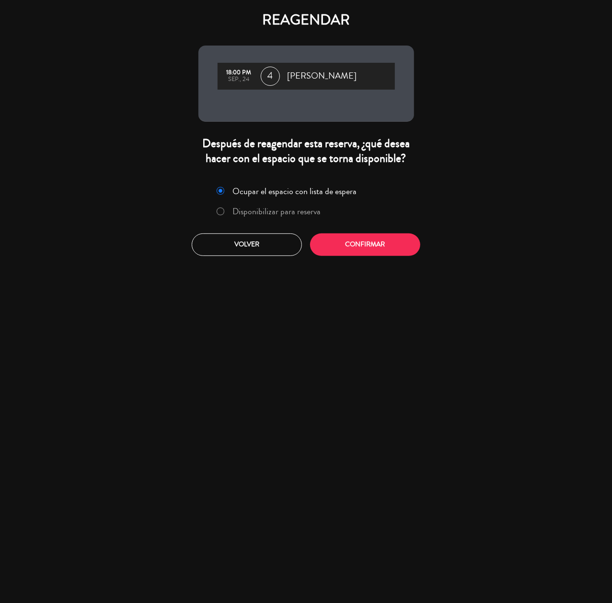
click at [298, 203] on label "Disponibilizar para reserva" at bounding box center [269, 211] width 114 height 17
click at [350, 231] on div "Ocupar el espacio con lista de espera Disponibilizar para reserva Volver Confir…" at bounding box center [306, 219] width 230 height 87
click at [360, 249] on button "Confirmar" at bounding box center [365, 244] width 110 height 23
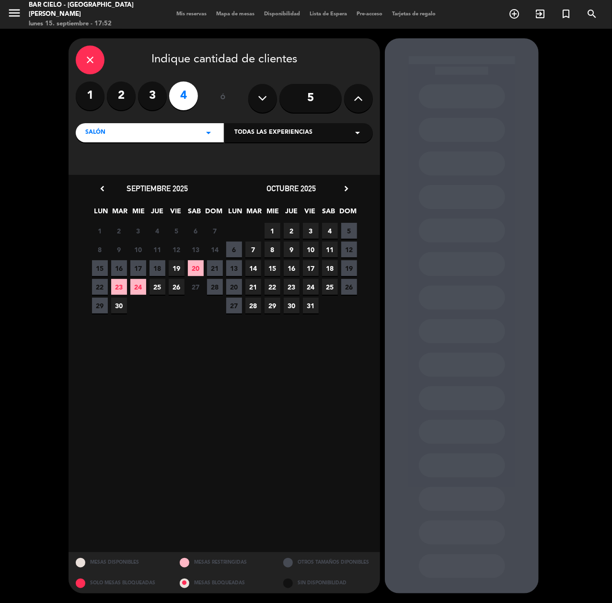
click at [132, 286] on span "24" at bounding box center [138, 287] width 16 height 16
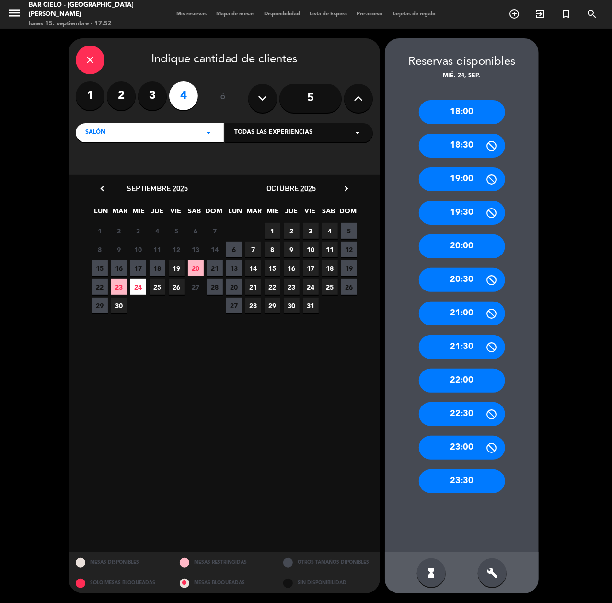
click at [274, 225] on span "1" at bounding box center [273, 231] width 16 height 16
click at [479, 109] on div "18:00" at bounding box center [462, 112] width 86 height 24
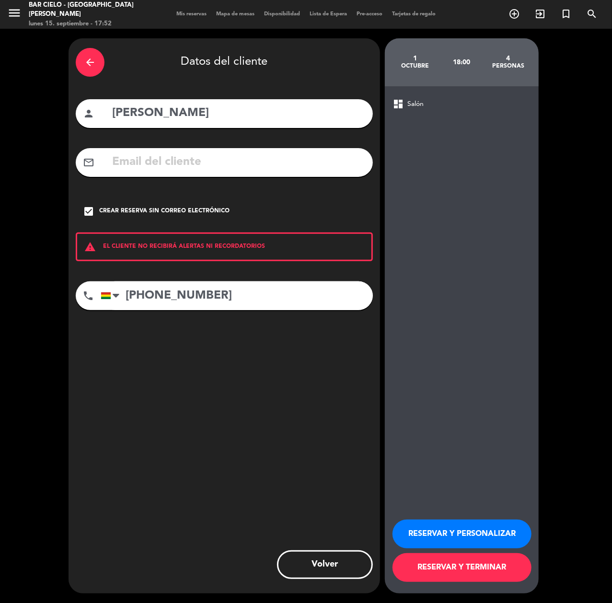
click at [465, 536] on button "RESERVAR Y PERSONALIZAR" at bounding box center [462, 534] width 139 height 29
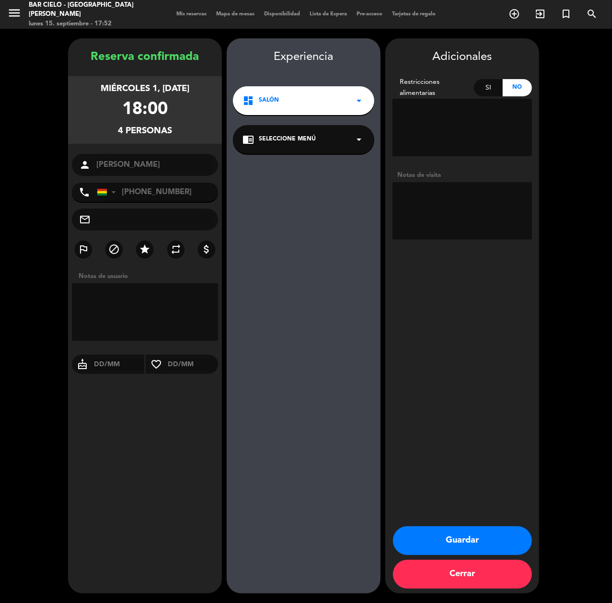
click at [489, 544] on button "Guardar" at bounding box center [462, 540] width 139 height 29
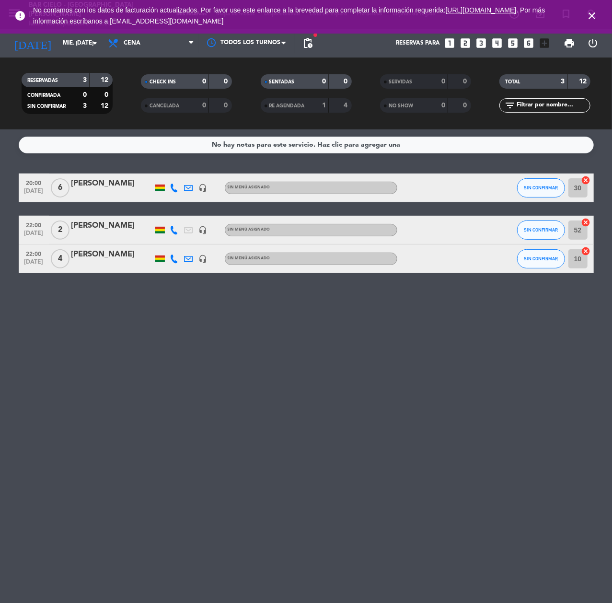
click at [463, 43] on icon "looks_two" at bounding box center [465, 43] width 12 height 12
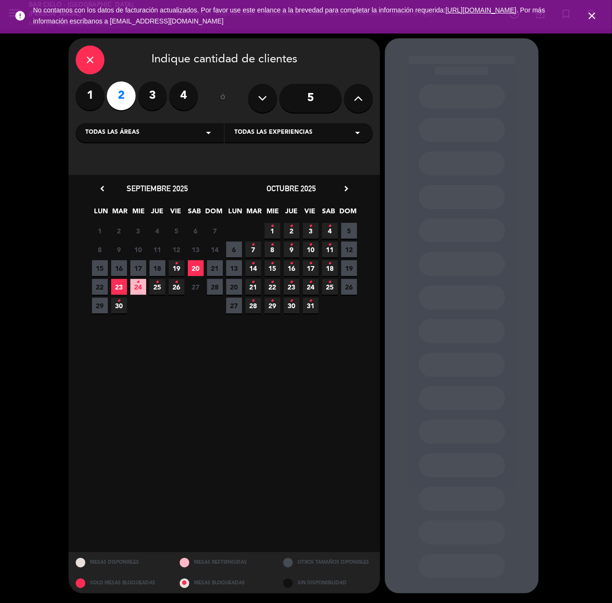
click at [121, 288] on span "23" at bounding box center [119, 287] width 16 height 16
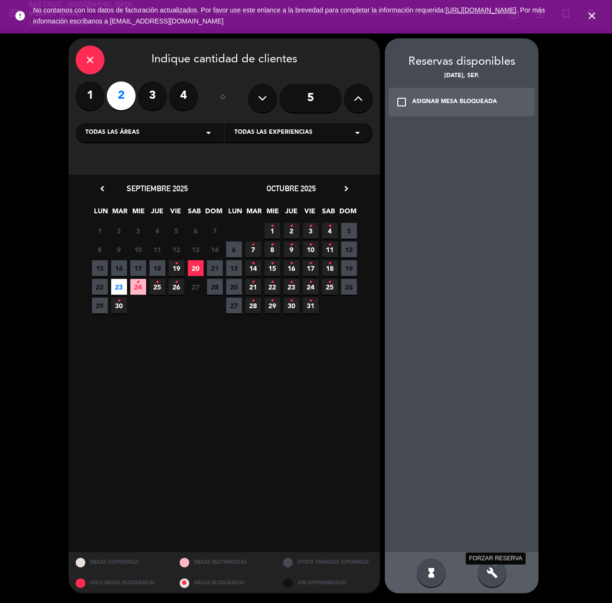
click at [492, 571] on icon "build" at bounding box center [492, 573] width 12 height 12
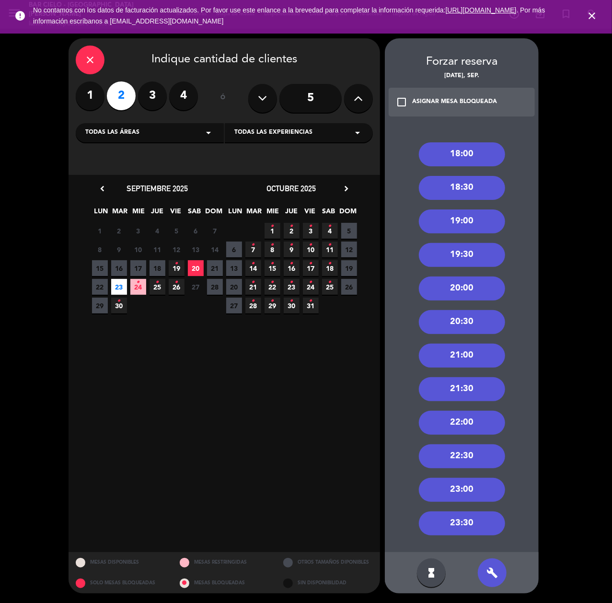
click at [459, 150] on div "18:00" at bounding box center [462, 154] width 86 height 24
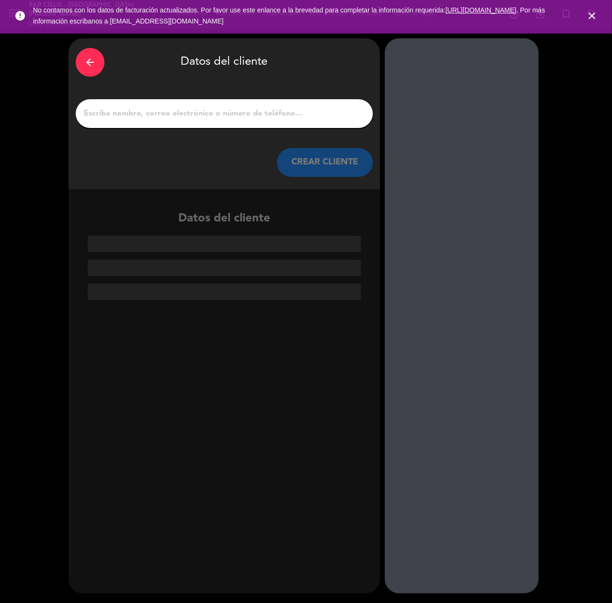
click at [217, 114] on input "1" at bounding box center [224, 113] width 283 height 13
paste input "[PERSON_NAME]"
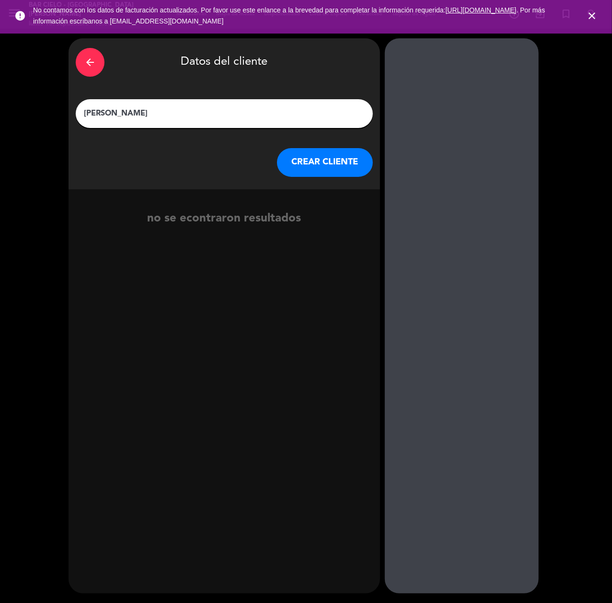
type input "[PERSON_NAME]"
click at [298, 163] on button "CREAR CLIENTE" at bounding box center [325, 162] width 96 height 29
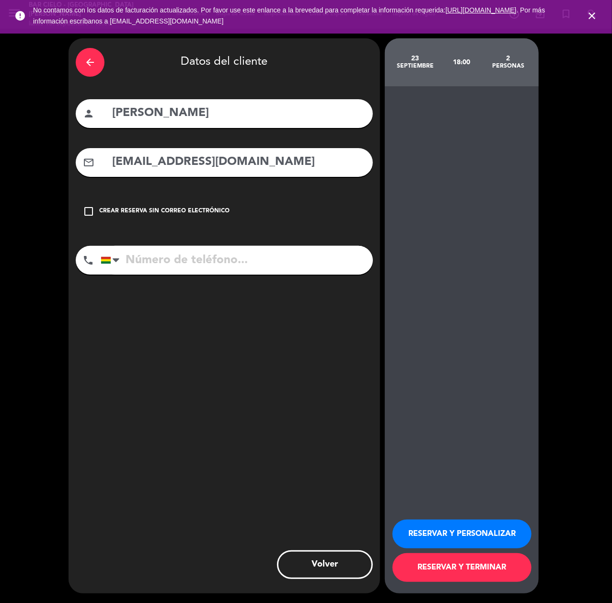
type input "[EMAIL_ADDRESS][DOMAIN_NAME]"
click at [220, 248] on input "tel" at bounding box center [237, 260] width 272 height 29
click at [219, 254] on input "tel" at bounding box center [237, 260] width 272 height 29
paste input "[PHONE_NUMBER]"
type input "[PHONE_NUMBER]"
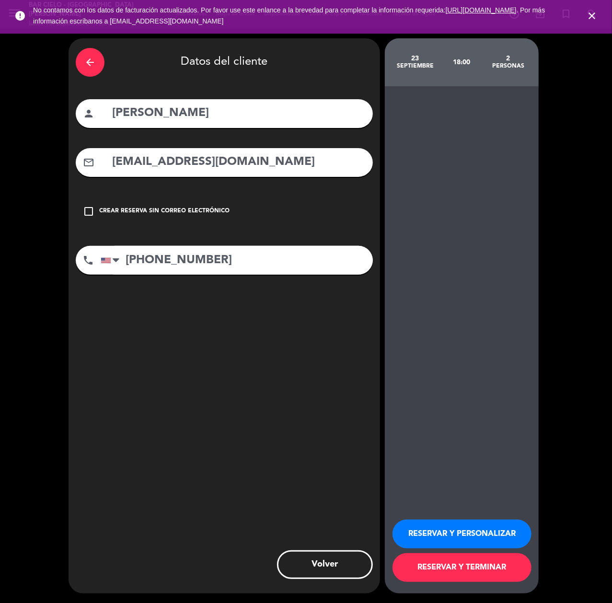
click at [470, 527] on button "RESERVAR Y PERSONALIZAR" at bounding box center [462, 534] width 139 height 29
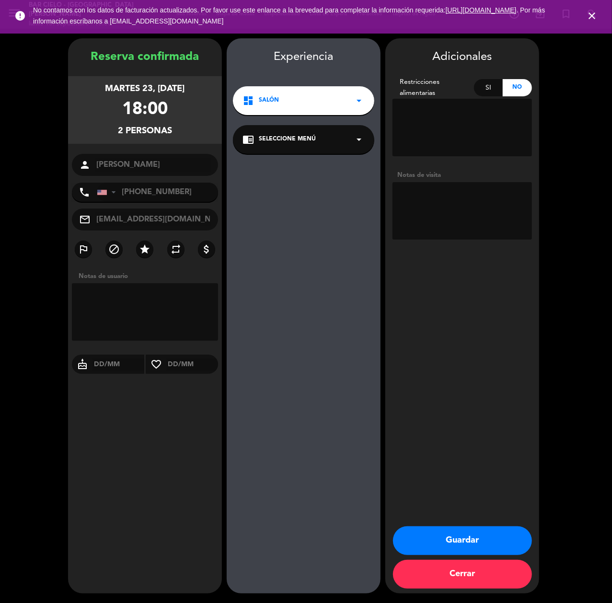
click at [451, 127] on textarea at bounding box center [462, 128] width 139 height 58
click at [428, 216] on textarea at bounding box center [462, 211] width 139 height 58
click at [457, 193] on textarea at bounding box center [462, 211] width 139 height 58
type textarea "2 cumples"
click at [432, 539] on button "Guardar" at bounding box center [462, 540] width 139 height 29
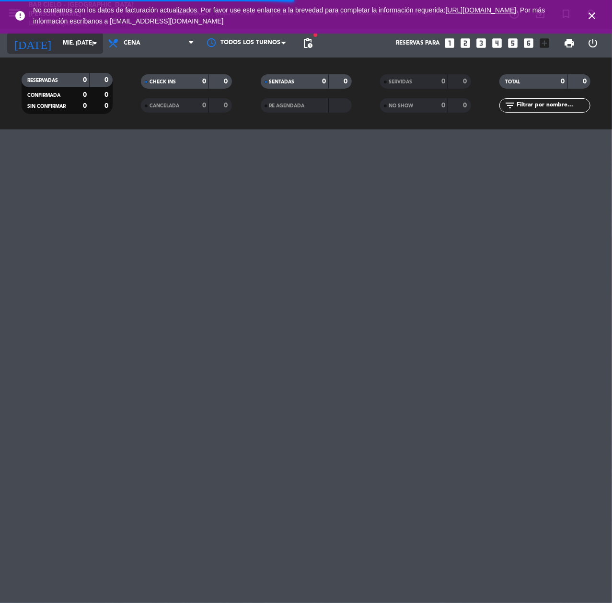
click at [77, 50] on input "mié. [DATE]" at bounding box center [96, 43] width 76 height 16
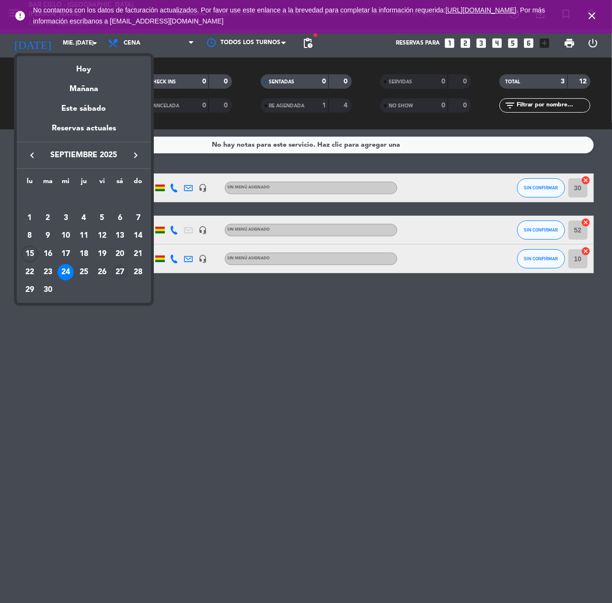
click at [121, 276] on div "27" at bounding box center [120, 272] width 16 height 16
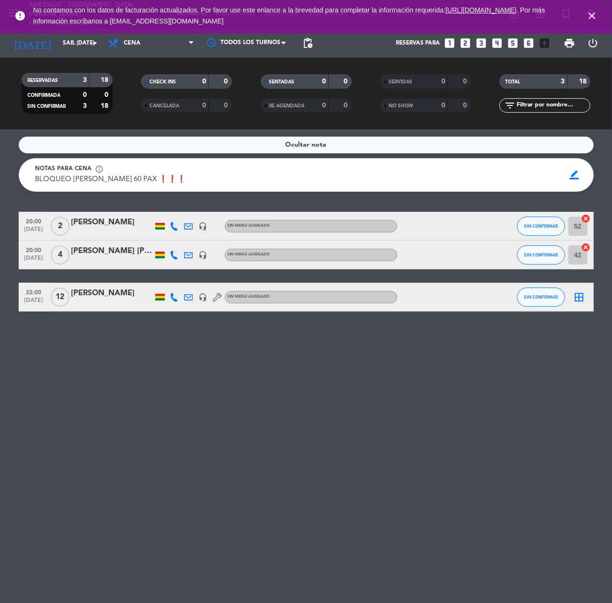
click at [175, 294] on icon at bounding box center [174, 297] width 9 height 9
click at [165, 280] on span "Copiar" at bounding box center [169, 281] width 20 height 10
click at [173, 222] on icon at bounding box center [174, 226] width 9 height 9
click at [163, 204] on div "[PHONE_NUMBER]" at bounding box center [181, 200] width 63 height 10
click at [162, 208] on span "Copiar" at bounding box center [169, 210] width 20 height 10
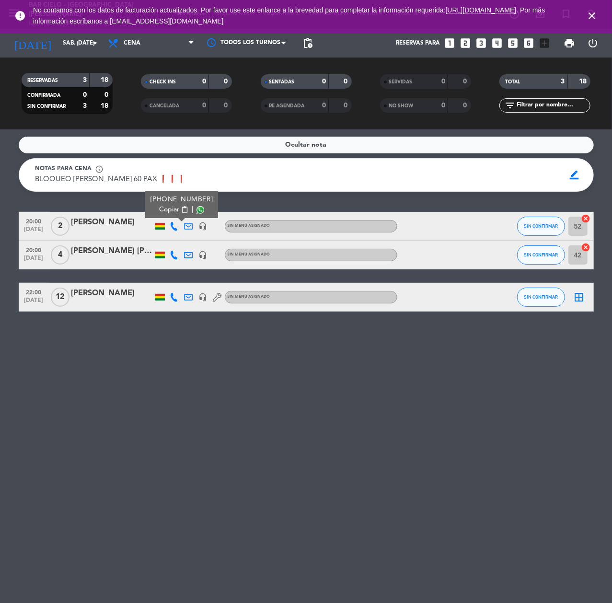
click at [175, 253] on icon at bounding box center [174, 255] width 9 height 9
click at [161, 243] on span "Copiar" at bounding box center [169, 238] width 20 height 10
click at [284, 385] on div "Ocultar nota Notas para cena info_outline BLOQUEO [PERSON_NAME] 60 PAX ❗❗❗ BLOQ…" at bounding box center [306, 366] width 612 height 474
click at [60, 45] on input "sáb. [DATE]" at bounding box center [96, 43] width 76 height 16
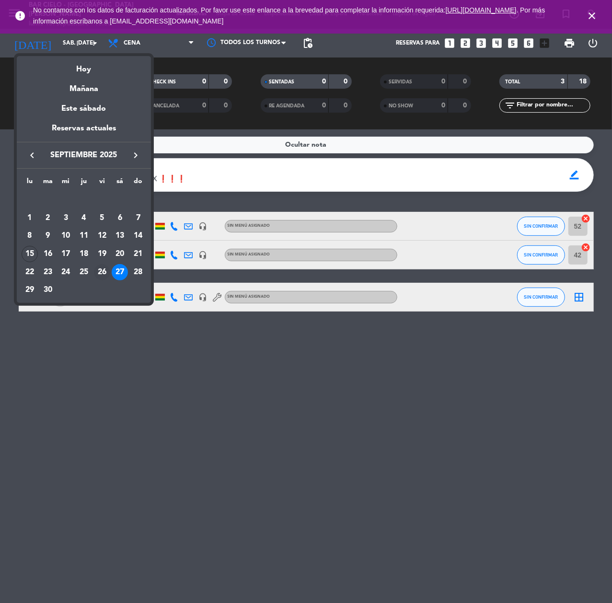
click at [97, 269] on div "26" at bounding box center [102, 272] width 16 height 16
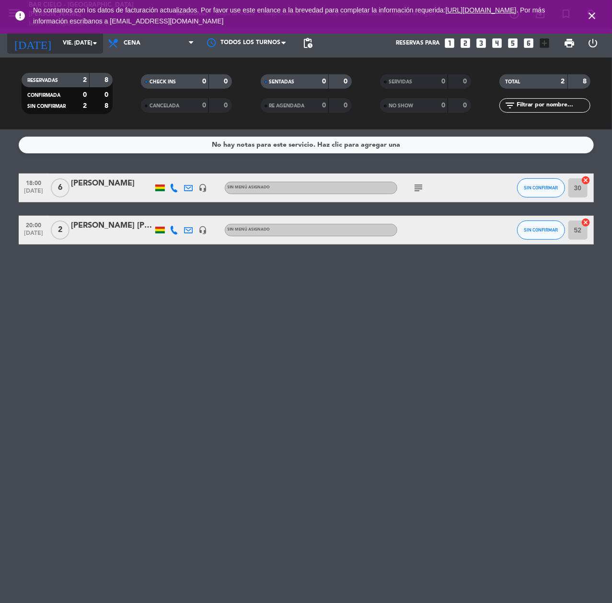
click at [58, 48] on input "vie. [DATE]" at bounding box center [96, 43] width 76 height 16
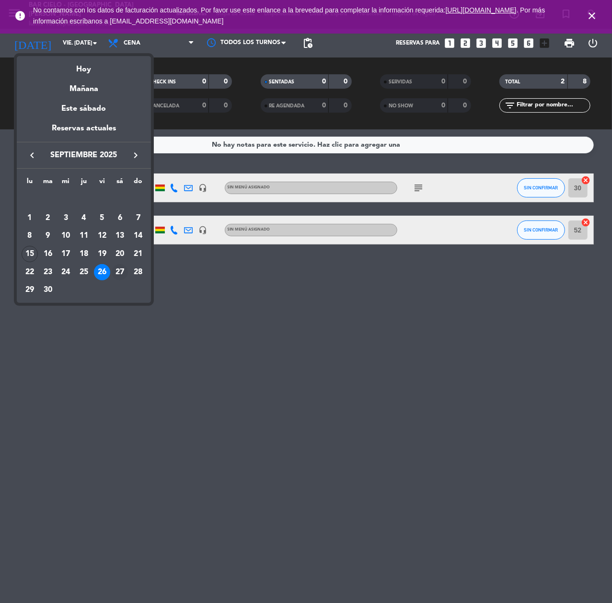
click at [118, 267] on div "27" at bounding box center [120, 272] width 16 height 16
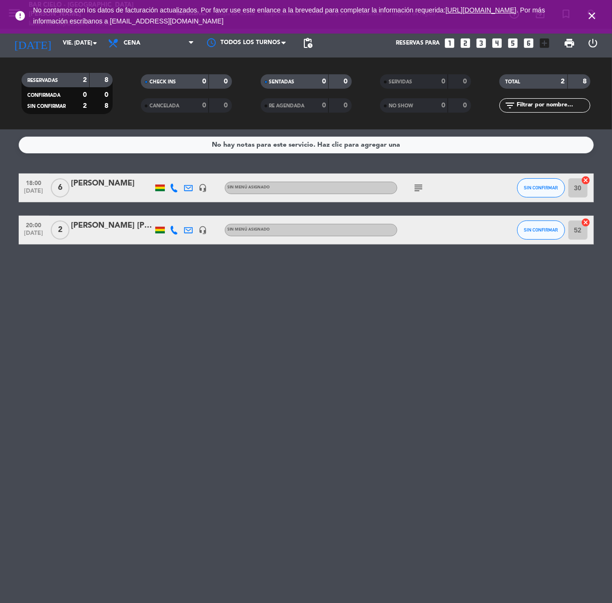
type input "sáb. [DATE]"
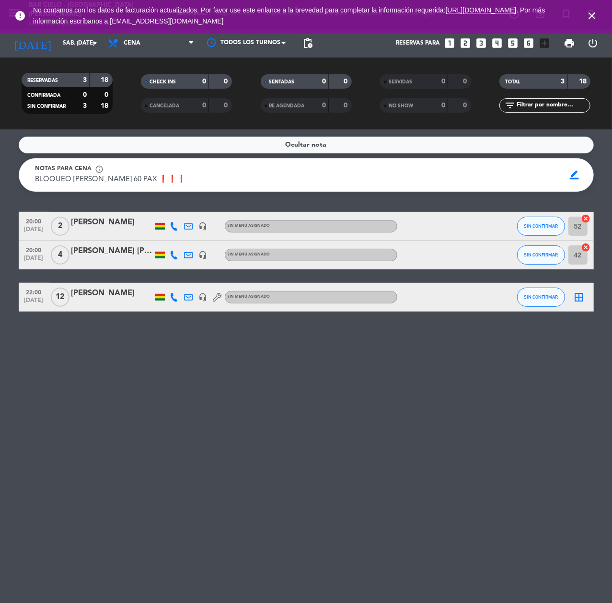
click at [108, 229] on div at bounding box center [111, 233] width 81 height 8
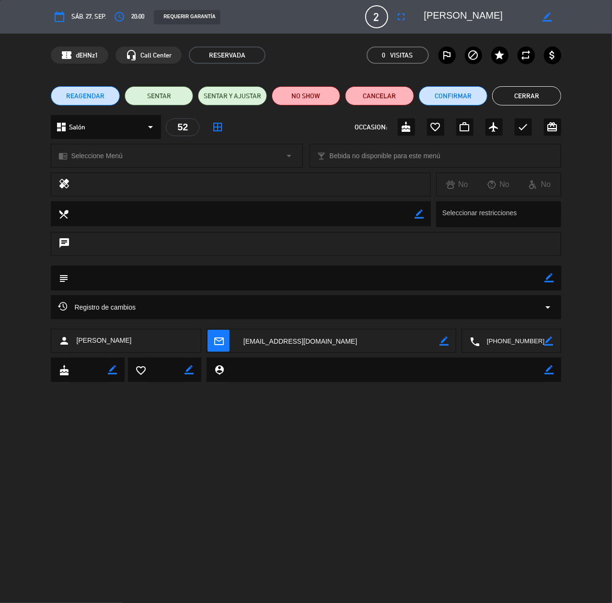
click at [96, 84] on div "REAGENDAR SENTAR SENTAR Y AJUSTAR NO SHOW Cancelar Confirmar Cerrar" at bounding box center [306, 96] width 612 height 38
click at [96, 92] on span "REAGENDAR" at bounding box center [85, 96] width 38 height 10
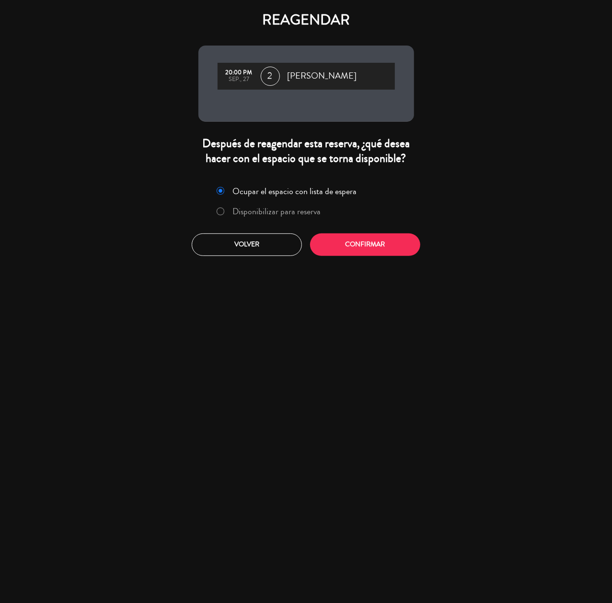
click at [278, 200] on div "Ocupar el espacio con lista de espera Disponibilizar para reserva" at bounding box center [306, 203] width 203 height 41
click at [282, 207] on label "Disponibilizar para reserva" at bounding box center [276, 211] width 88 height 9
click at [386, 250] on button "Confirmar" at bounding box center [365, 244] width 110 height 23
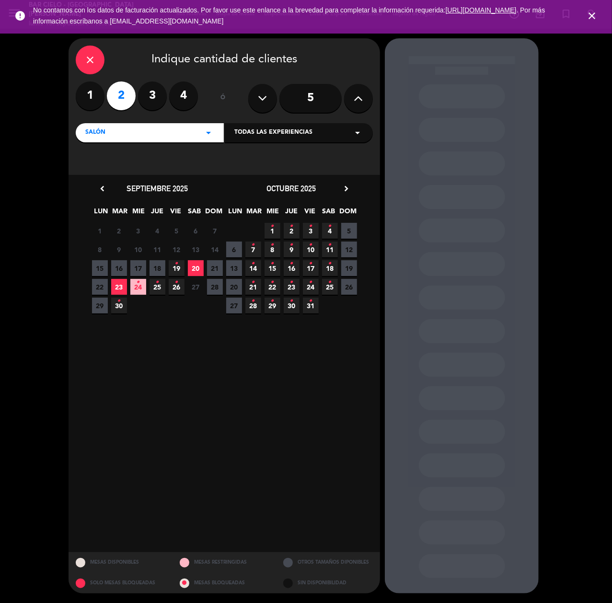
click at [175, 289] on icon "•" at bounding box center [176, 282] width 3 height 15
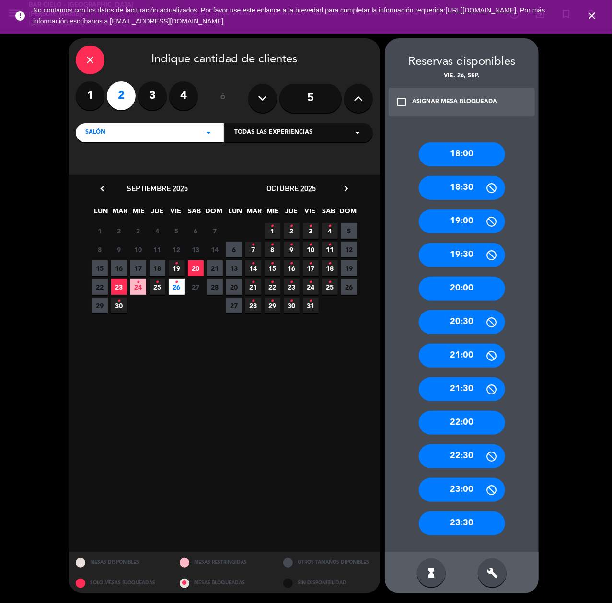
click at [466, 289] on div "20:00" at bounding box center [462, 289] width 86 height 24
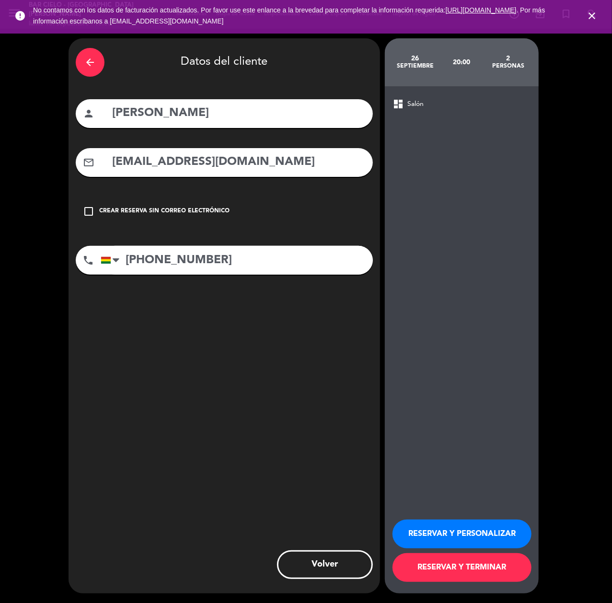
click at [471, 543] on button "RESERVAR Y PERSONALIZAR" at bounding box center [462, 534] width 139 height 29
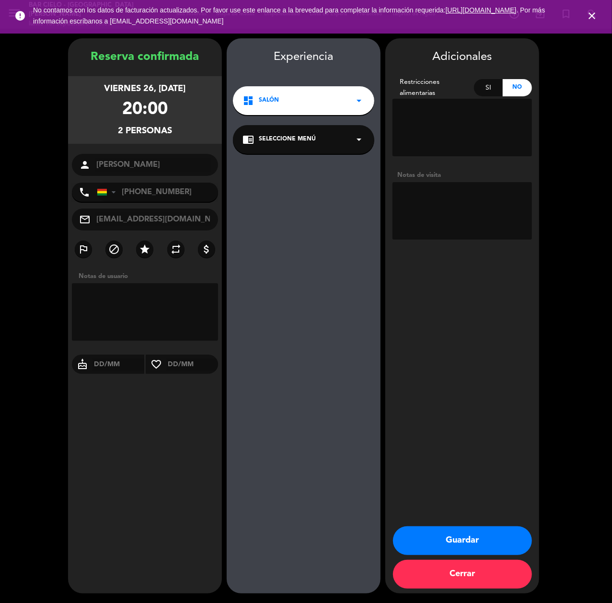
click at [503, 547] on button "Guardar" at bounding box center [462, 540] width 139 height 29
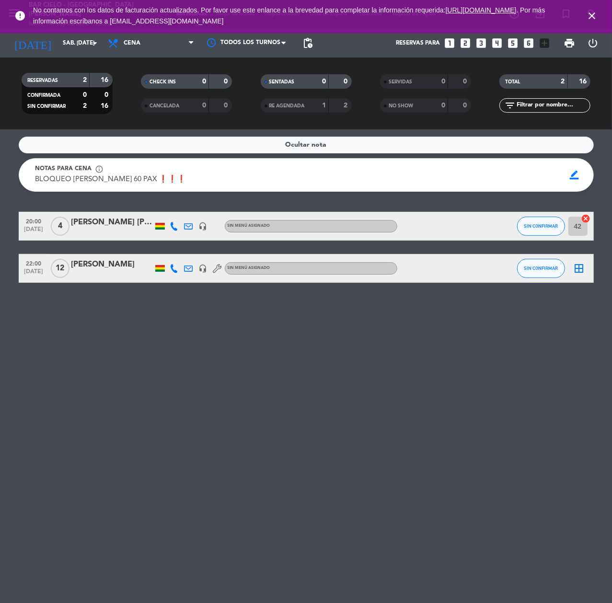
click at [466, 39] on icon "looks_two" at bounding box center [465, 43] width 12 height 12
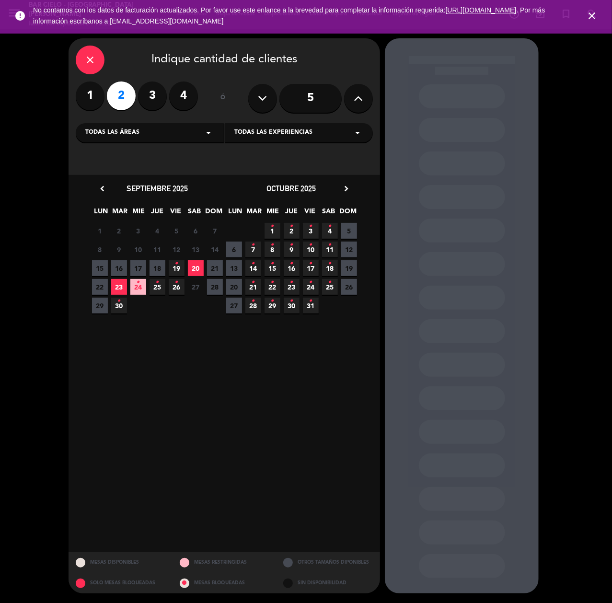
click at [195, 267] on span "20" at bounding box center [196, 268] width 16 height 16
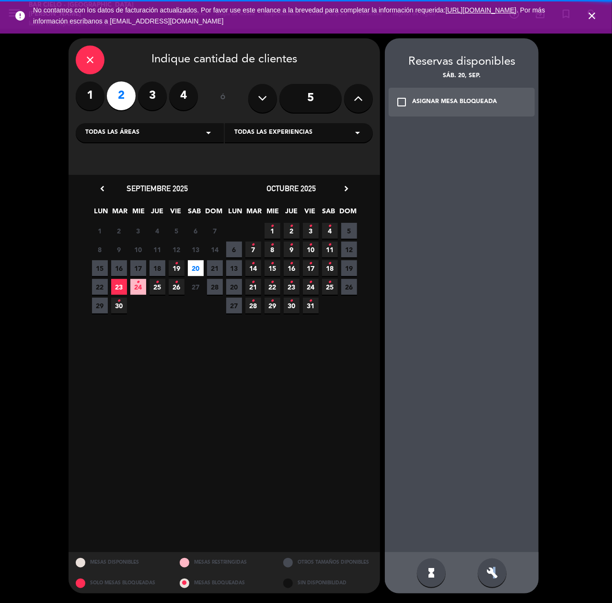
click at [495, 582] on div "build" at bounding box center [492, 572] width 29 height 29
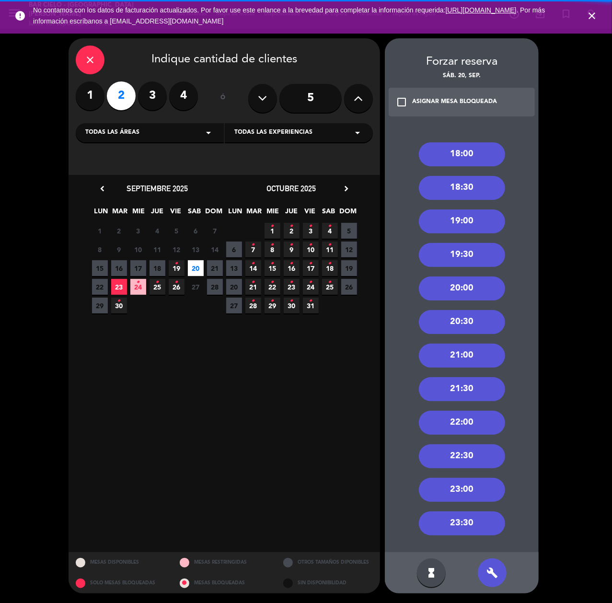
click at [482, 528] on div "23:30" at bounding box center [462, 523] width 86 height 24
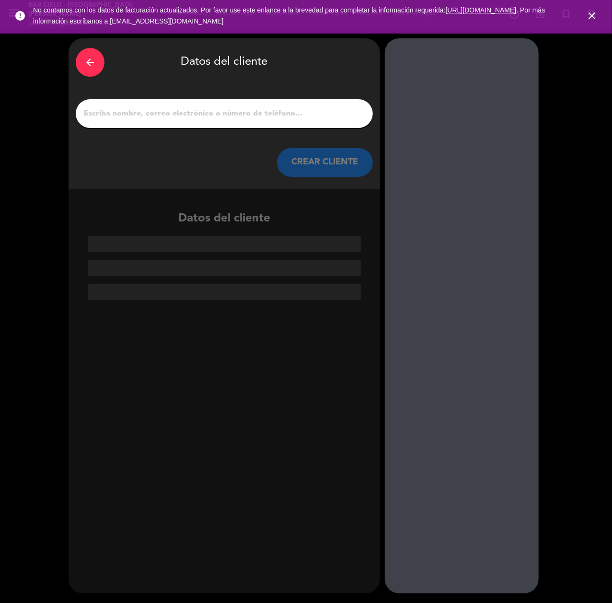
click at [162, 111] on input "1" at bounding box center [224, 113] width 283 height 13
paste input "[PERSON_NAME]"
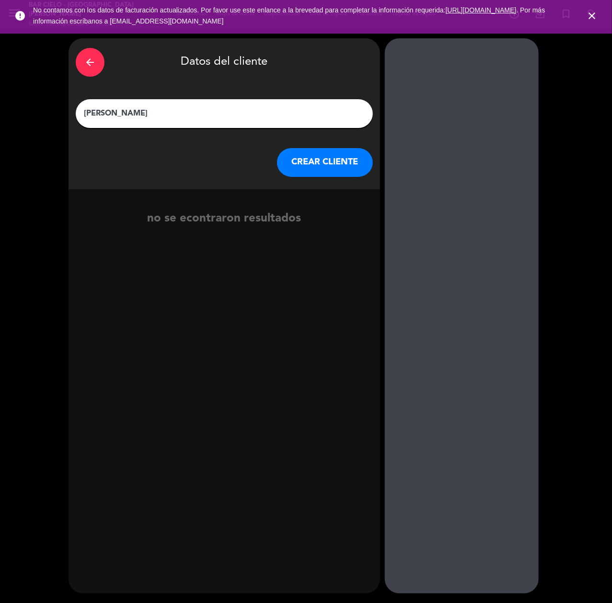
type input "[PERSON_NAME]"
click at [313, 150] on button "CREAR CLIENTE" at bounding box center [325, 162] width 96 height 29
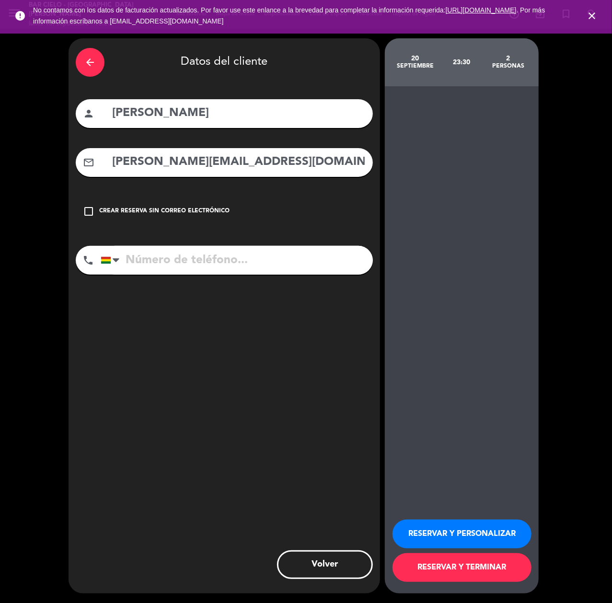
type input "[PERSON_NAME][EMAIL_ADDRESS][DOMAIN_NAME]"
drag, startPoint x: 286, startPoint y: 240, endPoint x: 276, endPoint y: 257, distance: 20.2
click at [279, 253] on div "arrow_back Datos del cliente person [PERSON_NAME] mail_outline [PERSON_NAME][EM…" at bounding box center [225, 315] width 312 height 555
paste input "76770011"
click at [276, 257] on input "76770011" at bounding box center [237, 260] width 272 height 29
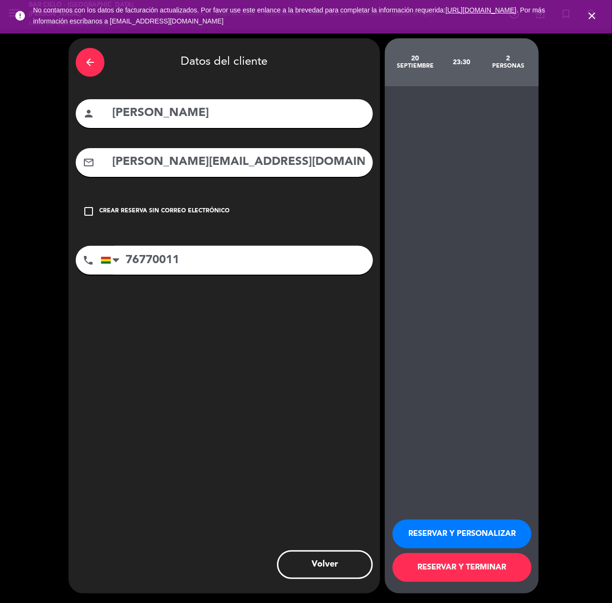
type input "76770011"
click at [467, 530] on button "RESERVAR Y PERSONALIZAR" at bounding box center [462, 534] width 139 height 29
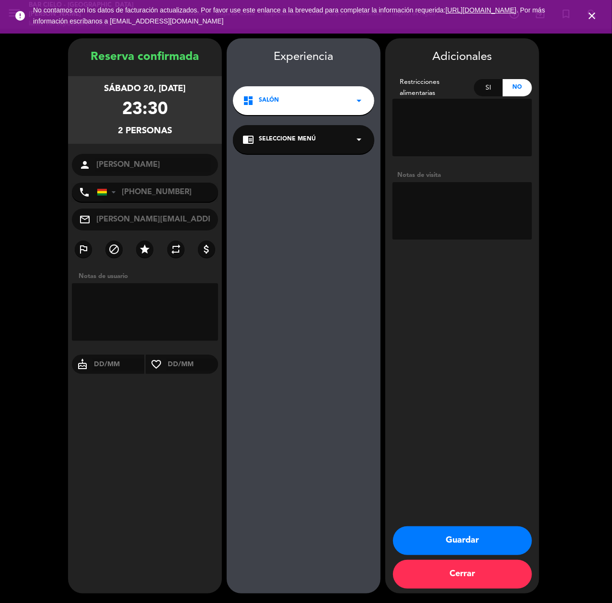
click at [478, 550] on button "Guardar" at bounding box center [462, 540] width 139 height 29
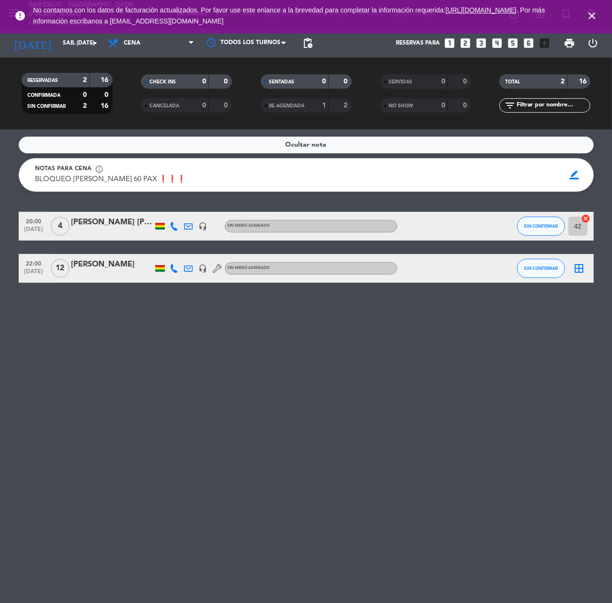
click at [501, 43] on icon "looks_4" at bounding box center [497, 43] width 12 height 12
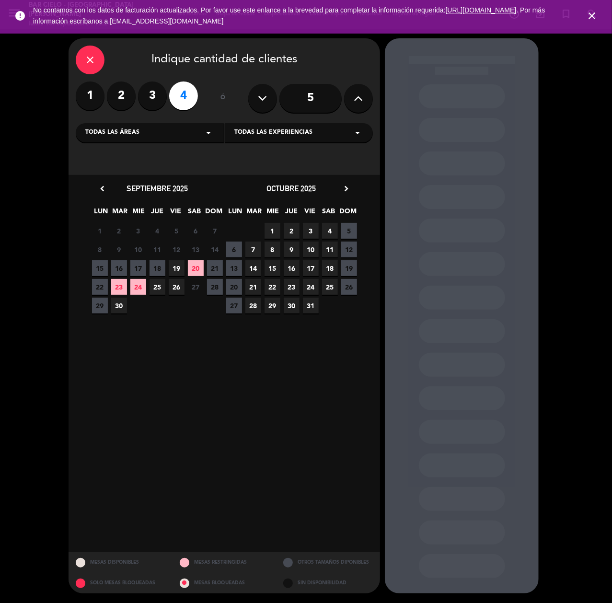
click at [169, 286] on span "26" at bounding box center [177, 287] width 16 height 16
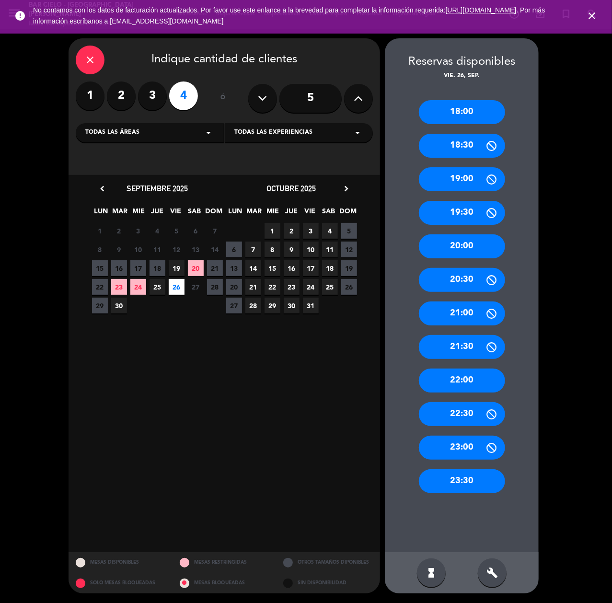
click at [466, 245] on div "20:00" at bounding box center [462, 246] width 86 height 24
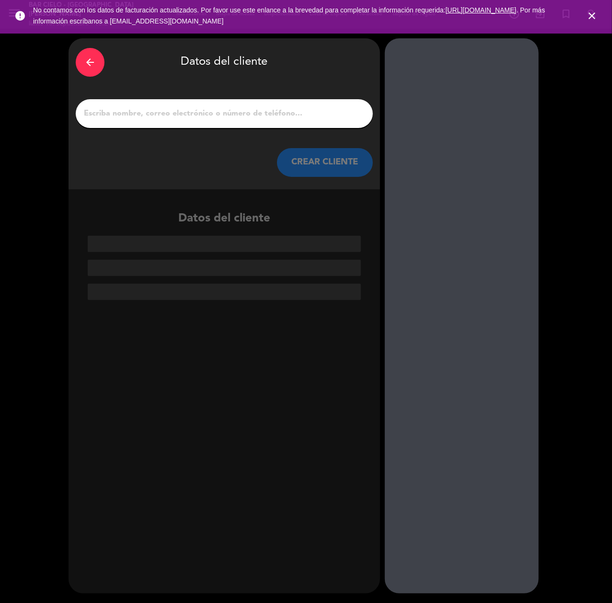
click at [293, 119] on input "1" at bounding box center [224, 113] width 283 height 13
paste input "[PERSON_NAME]"
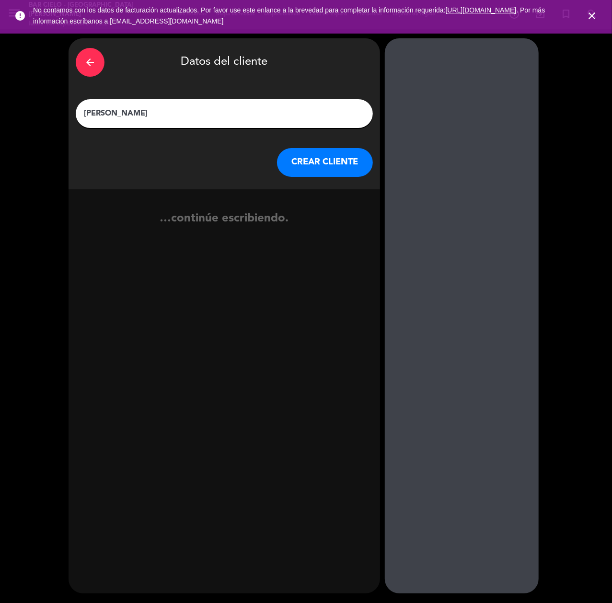
type input "[PERSON_NAME]"
click at [324, 166] on button "CREAR CLIENTE" at bounding box center [325, 162] width 96 height 29
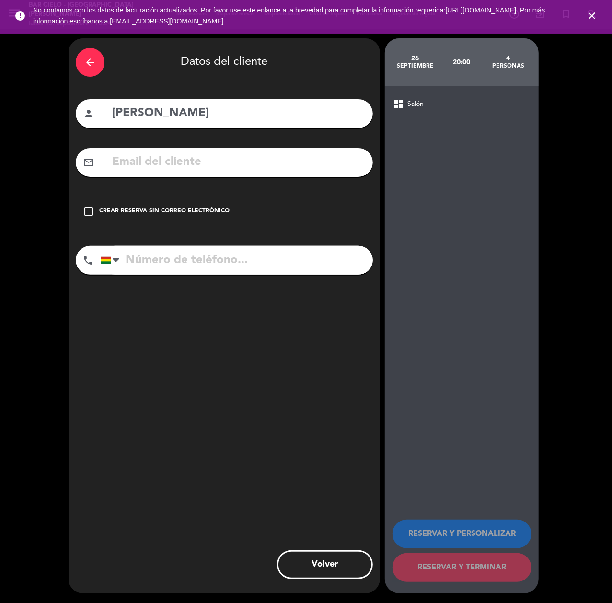
click at [322, 166] on input "text" at bounding box center [238, 162] width 254 height 20
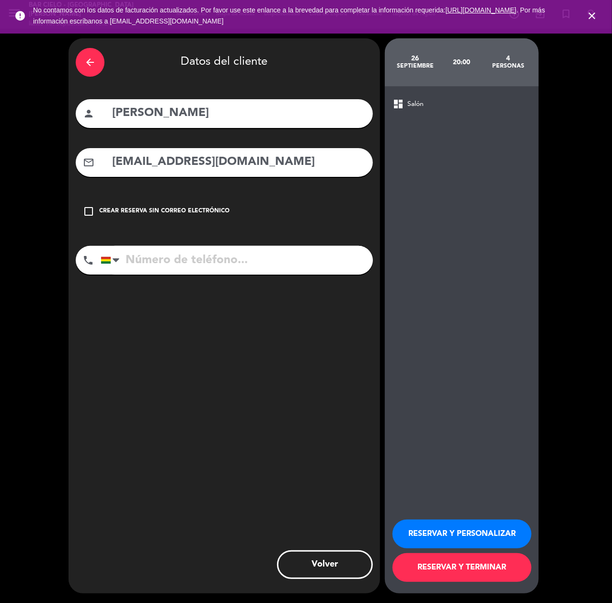
type input "[EMAIL_ADDRESS][DOMAIN_NAME]"
click at [150, 261] on input "tel" at bounding box center [237, 260] width 272 height 29
paste input "72640022"
type input "72640022"
click at [481, 528] on button "RESERVAR Y PERSONALIZAR" at bounding box center [462, 534] width 139 height 29
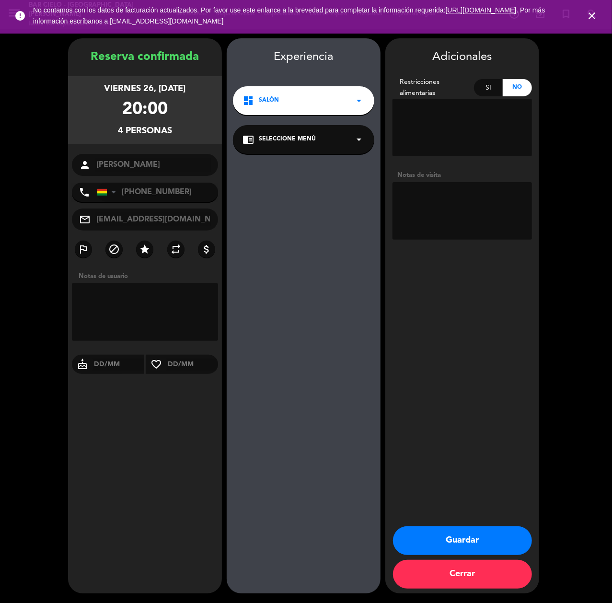
click at [495, 556] on div "Guardar Cerrar" at bounding box center [462, 559] width 154 height 67
click at [495, 543] on button "Guardar" at bounding box center [462, 540] width 139 height 29
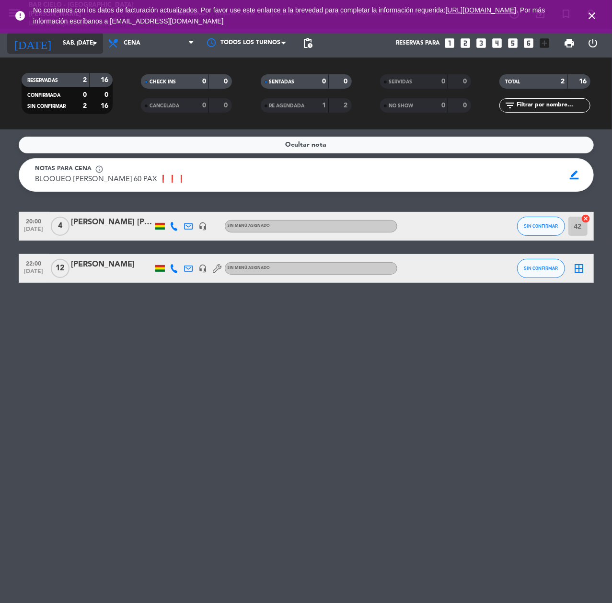
click at [69, 43] on input "sáb. [DATE]" at bounding box center [96, 43] width 76 height 16
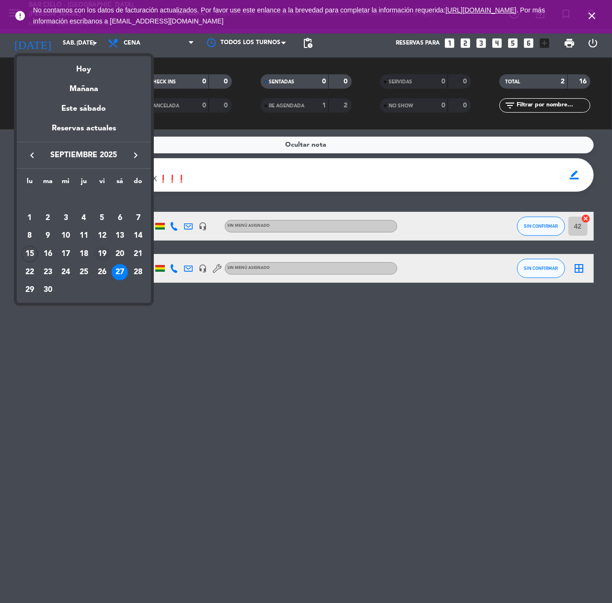
click at [99, 254] on div "19" at bounding box center [102, 254] width 16 height 16
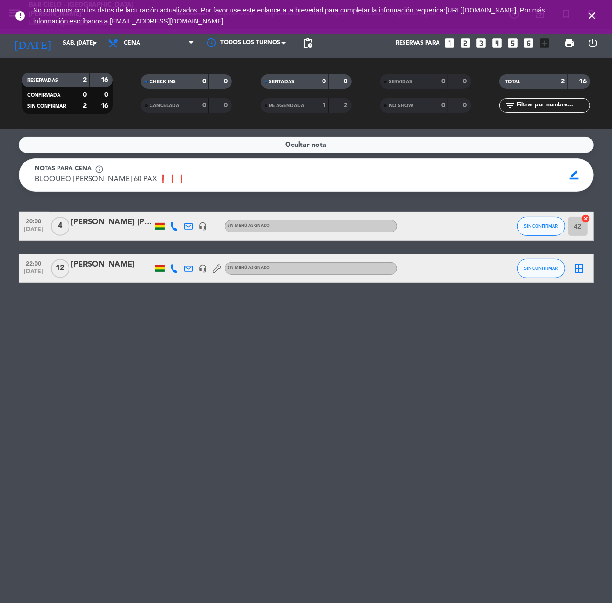
type input "vie. [DATE]"
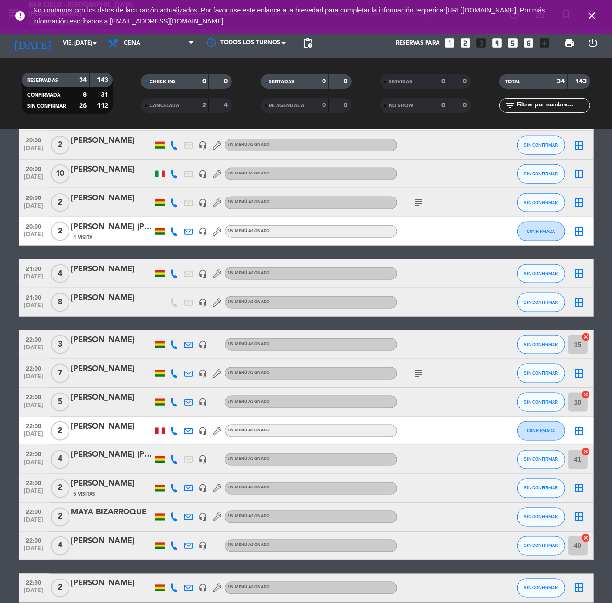
scroll to position [689, 0]
